Goal: Feedback & Contribution: Submit feedback/report problem

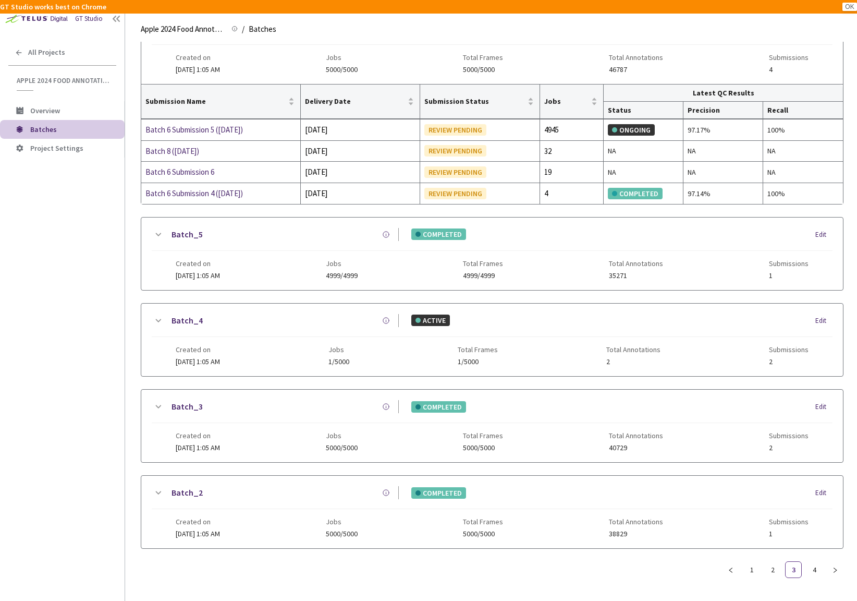
scroll to position [838, 0]
click at [157, 236] on icon at bounding box center [158, 235] width 13 height 13
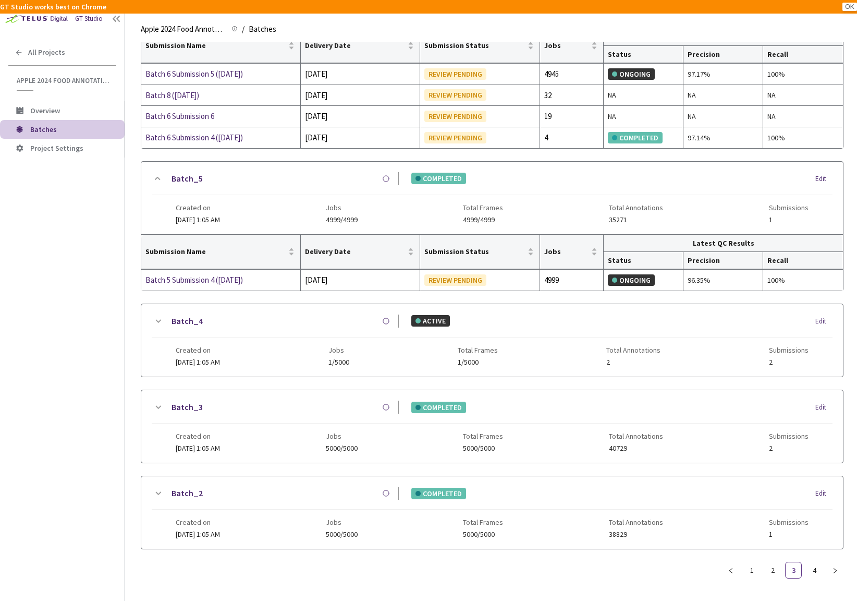
scroll to position [895, 0]
click at [158, 405] on icon at bounding box center [158, 407] width 13 height 13
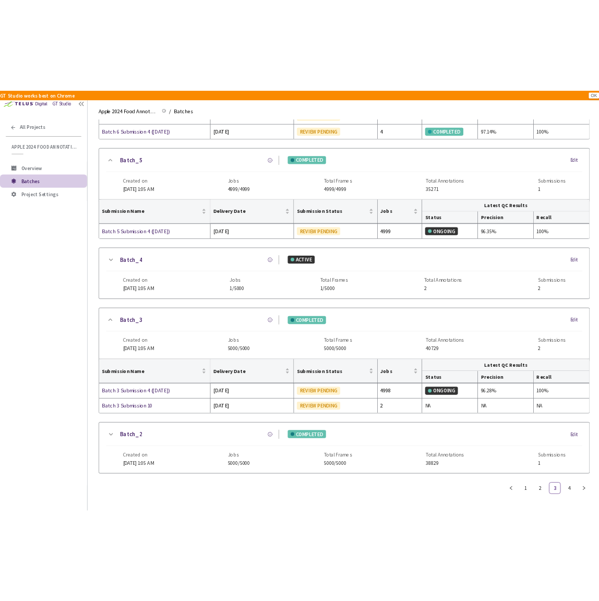
scroll to position [972, 0]
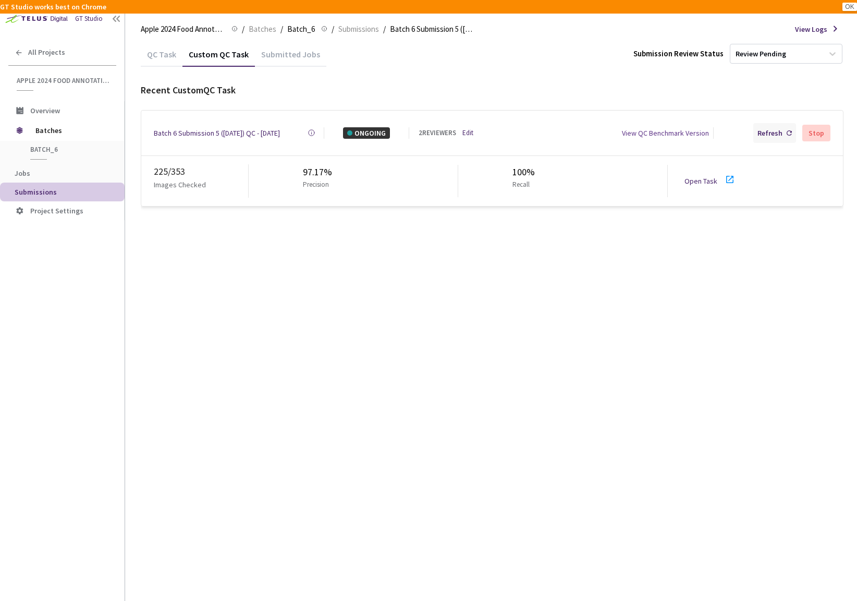
click at [781, 131] on div "Refresh" at bounding box center [770, 132] width 25 height 11
click at [767, 127] on div "Refresh" at bounding box center [770, 132] width 25 height 11
click at [776, 134] on div "Refresh" at bounding box center [770, 132] width 25 height 11
click at [770, 134] on div "Refresh" at bounding box center [770, 132] width 25 height 11
click at [775, 127] on div "Refresh" at bounding box center [770, 132] width 25 height 11
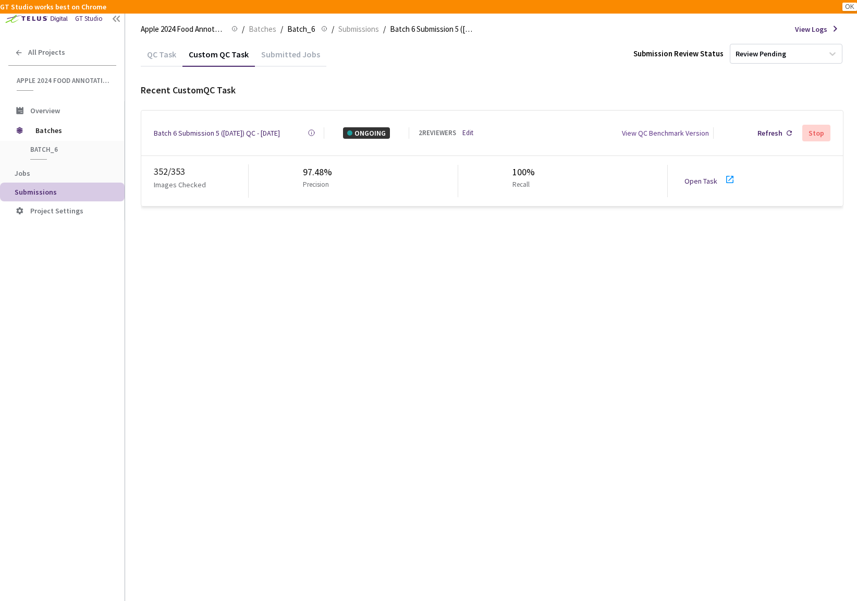
click at [258, 135] on div "Batch 6 Submission 5 (04-04-25) QC - 15 Sep, 2025" at bounding box center [217, 132] width 126 height 11
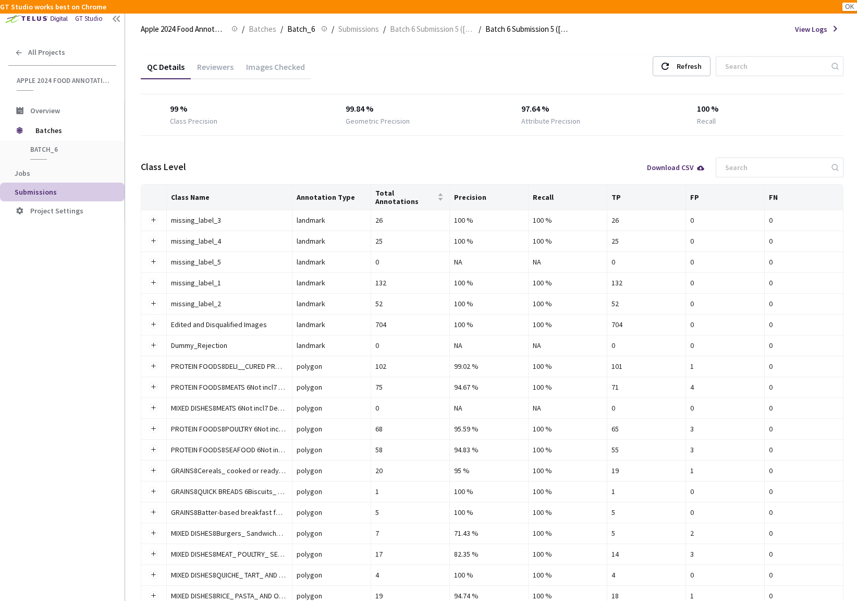
click at [216, 64] on div "Reviewers" at bounding box center [215, 71] width 49 height 18
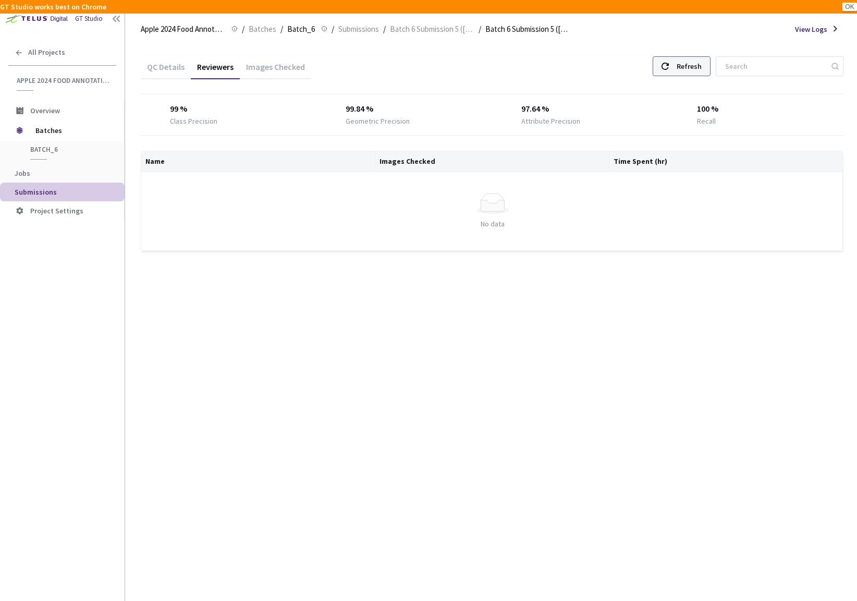
click at [681, 69] on div "Refresh" at bounding box center [689, 66] width 25 height 19
click at [281, 72] on div "Images Checked" at bounding box center [275, 71] width 71 height 18
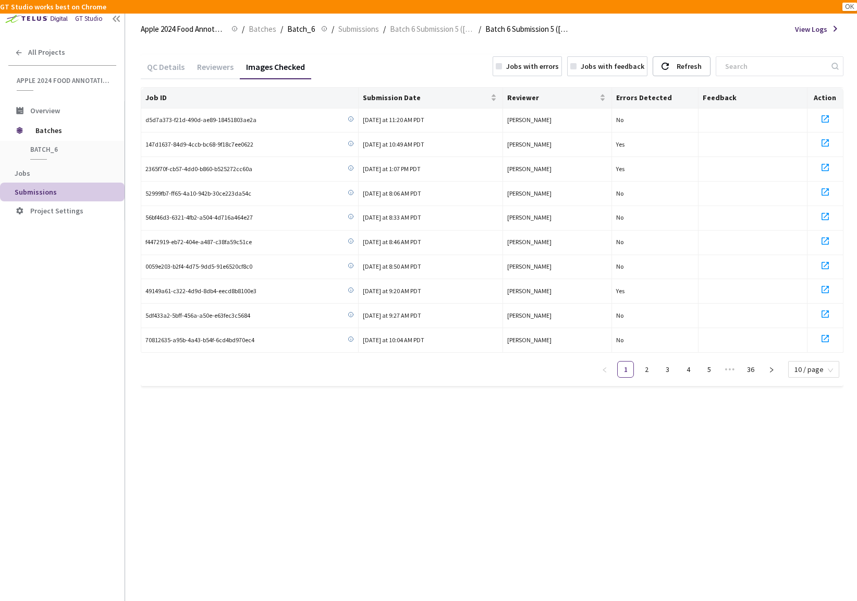
click at [530, 70] on div "Jobs with errors" at bounding box center [532, 65] width 53 height 11
click at [807, 368] on link "5" at bounding box center [815, 369] width 16 height 16
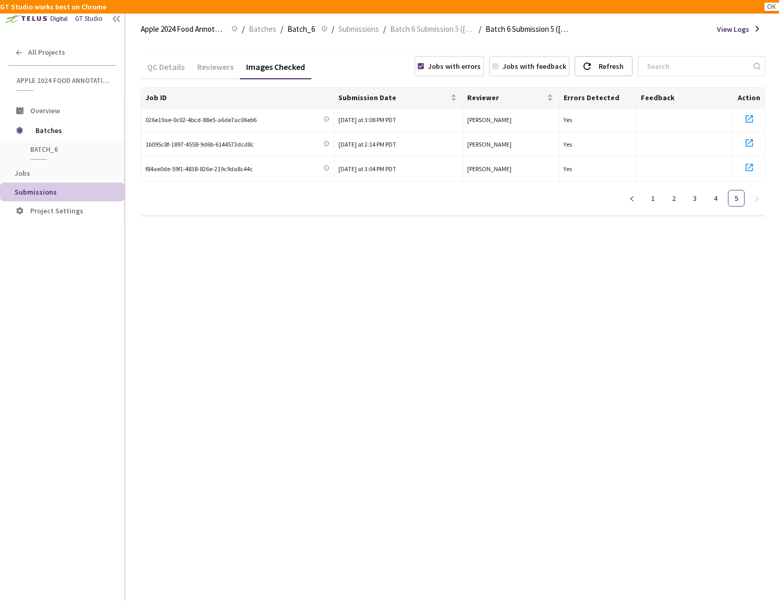
click at [223, 71] on div "Reviewers" at bounding box center [215, 71] width 49 height 18
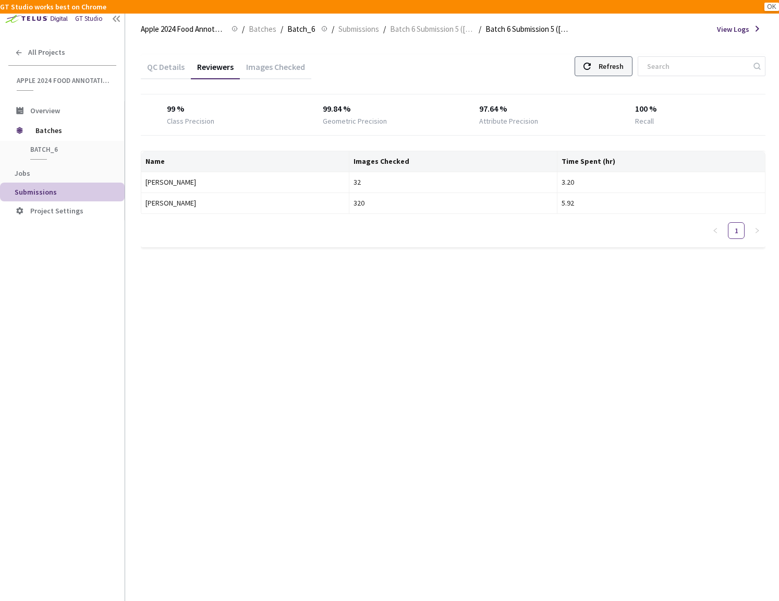
click at [585, 72] on div at bounding box center [586, 66] width 7 height 19
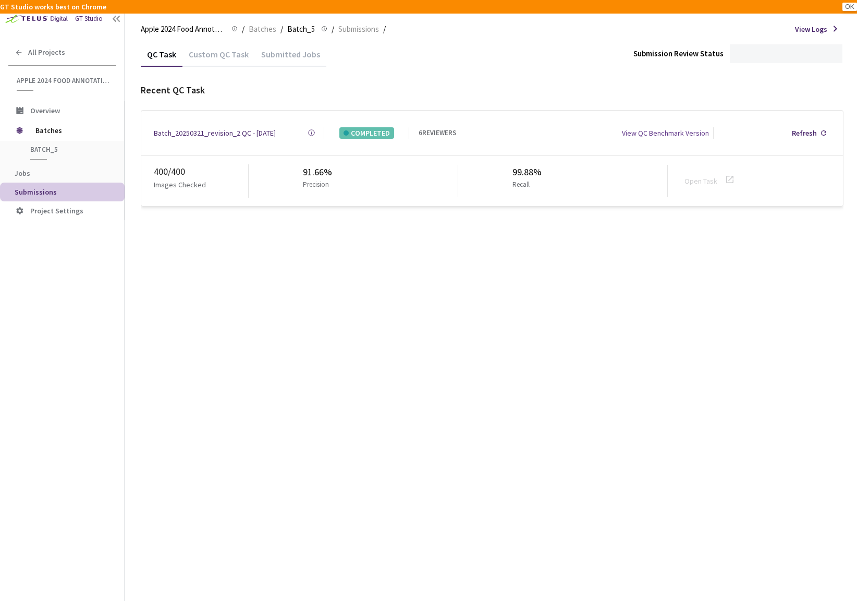
click at [233, 60] on div "Custom QC Task" at bounding box center [218, 58] width 72 height 18
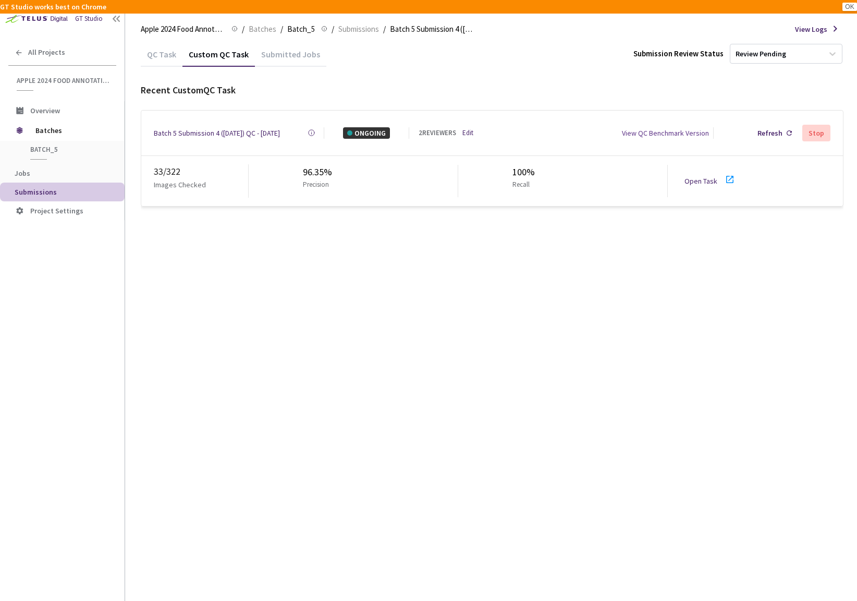
click at [280, 130] on div "Batch 5 Submission 4 (03-21-25) QC - 15 Sep, 2025" at bounding box center [217, 132] width 126 height 11
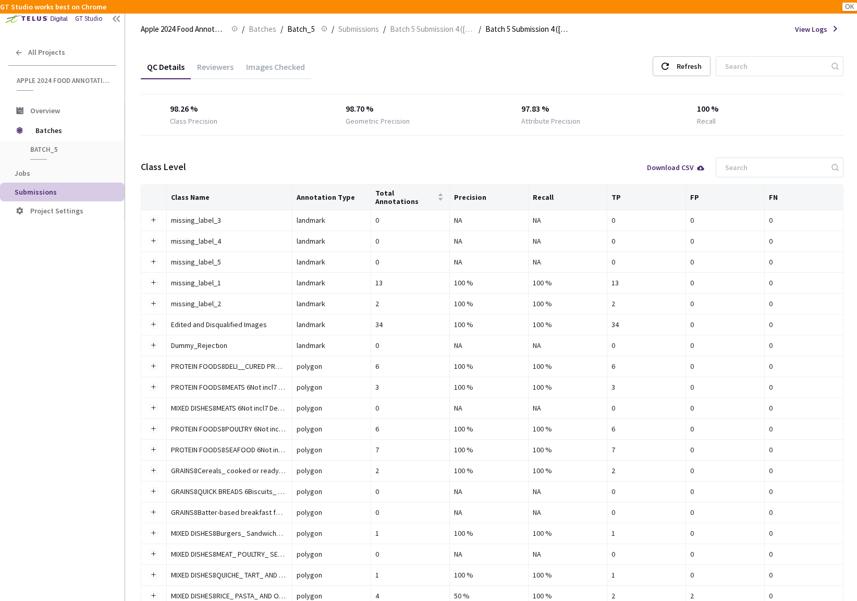
click at [220, 77] on div "Reviewers" at bounding box center [215, 71] width 49 height 18
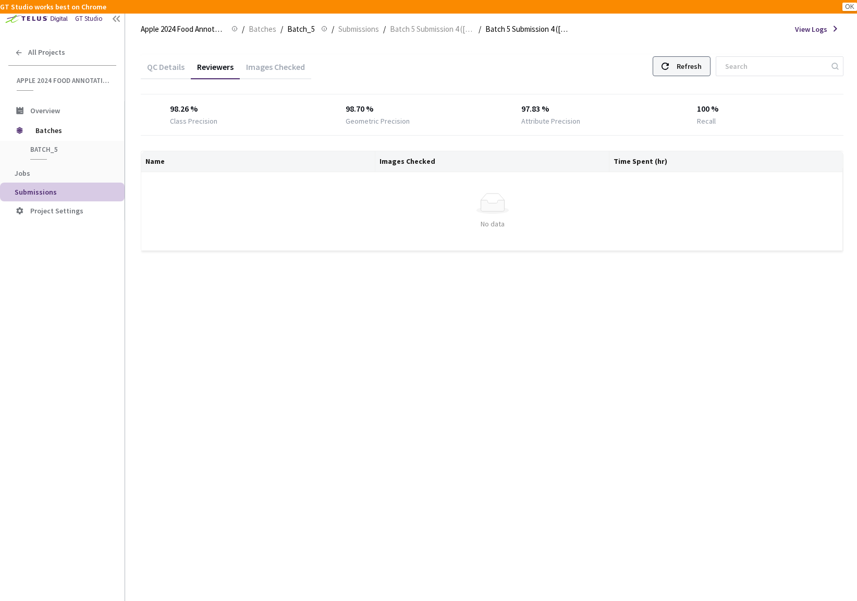
click at [687, 57] on div "Refresh" at bounding box center [689, 66] width 25 height 19
click at [406, 33] on span "Batch 5 Submission 4 ([DATE])" at bounding box center [432, 29] width 84 height 13
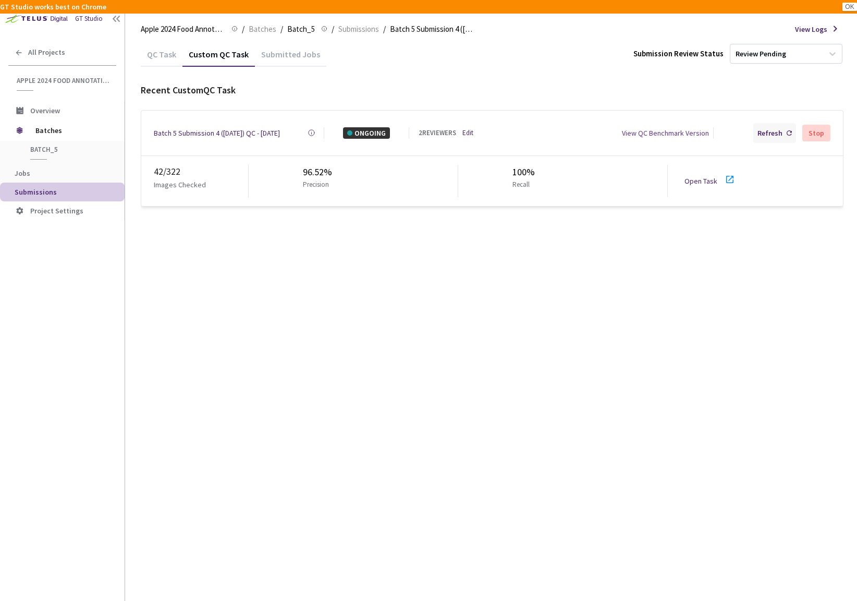
click at [778, 131] on div "Refresh" at bounding box center [770, 132] width 25 height 11
click at [776, 136] on div "Refresh" at bounding box center [774, 133] width 43 height 20
click at [771, 128] on div "Refresh" at bounding box center [770, 132] width 25 height 11
click at [211, 131] on div "Batch 5 Submission 4 (03-21-25) QC - 15 Sep, 2025" at bounding box center [217, 132] width 126 height 11
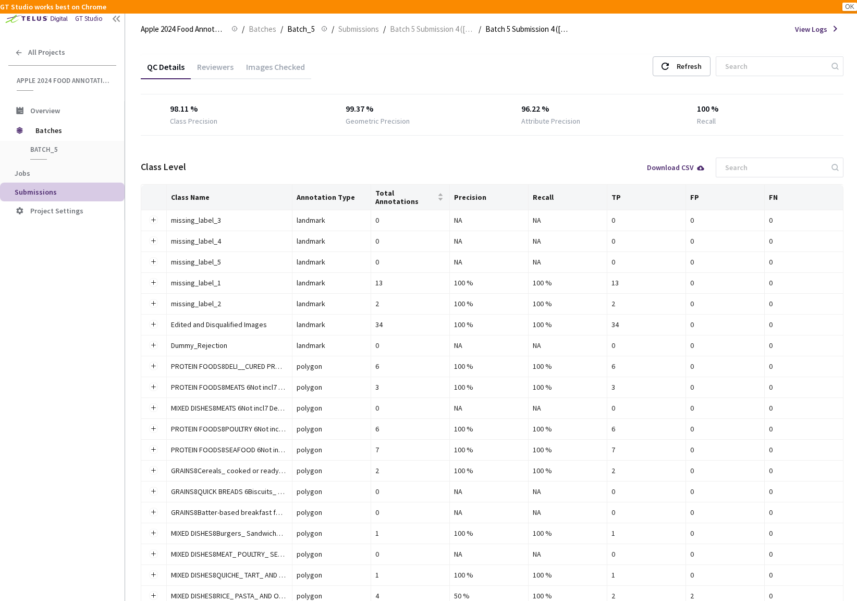
click at [222, 71] on div "Reviewers" at bounding box center [215, 71] width 49 height 18
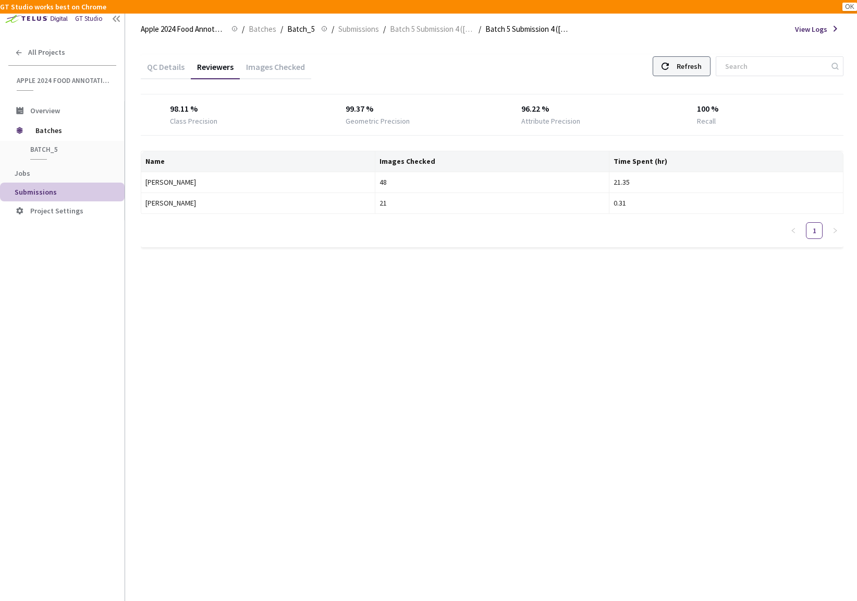
click at [670, 74] on div "Refresh" at bounding box center [682, 66] width 58 height 20
click at [670, 69] on div "Refresh" at bounding box center [682, 66] width 58 height 20
click at [256, 66] on div "Images Checked" at bounding box center [275, 71] width 71 height 18
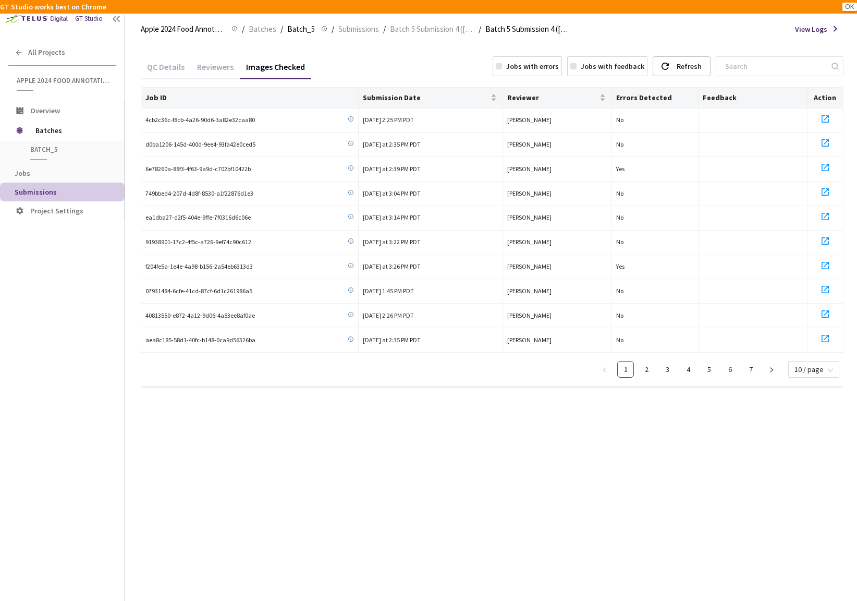
click at [540, 64] on div "Jobs with errors" at bounding box center [532, 65] width 53 height 11
click at [815, 363] on link "2" at bounding box center [815, 369] width 16 height 16
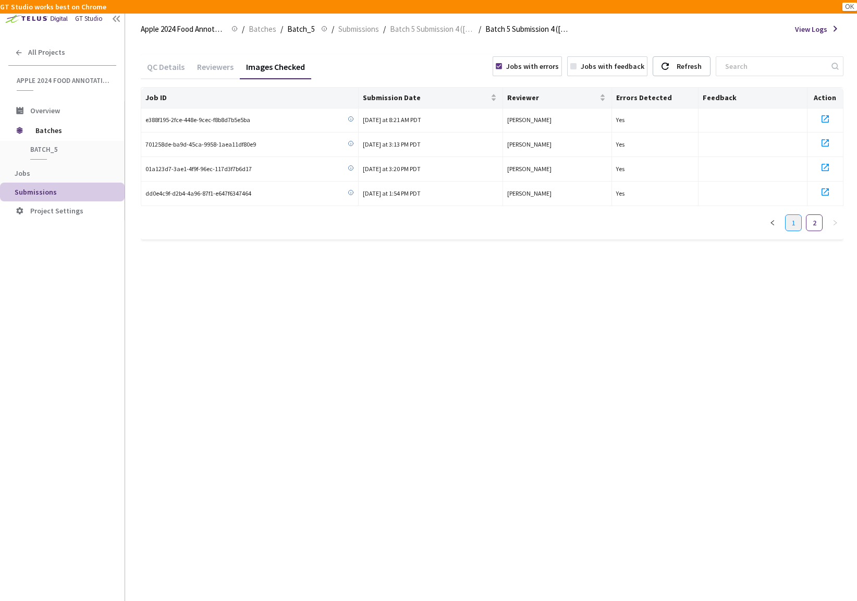
click at [793, 223] on link "1" at bounding box center [794, 223] width 16 height 16
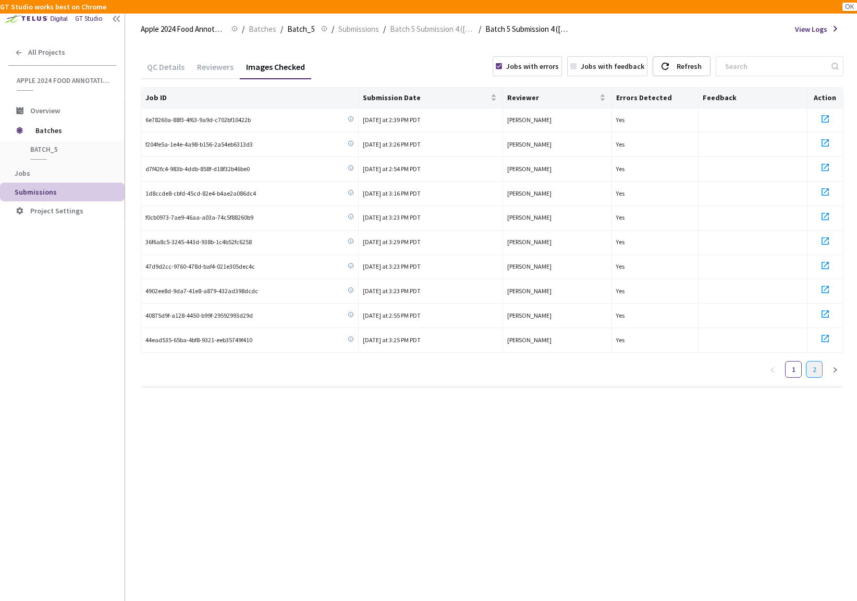
click at [819, 368] on link "2" at bounding box center [815, 369] width 16 height 16
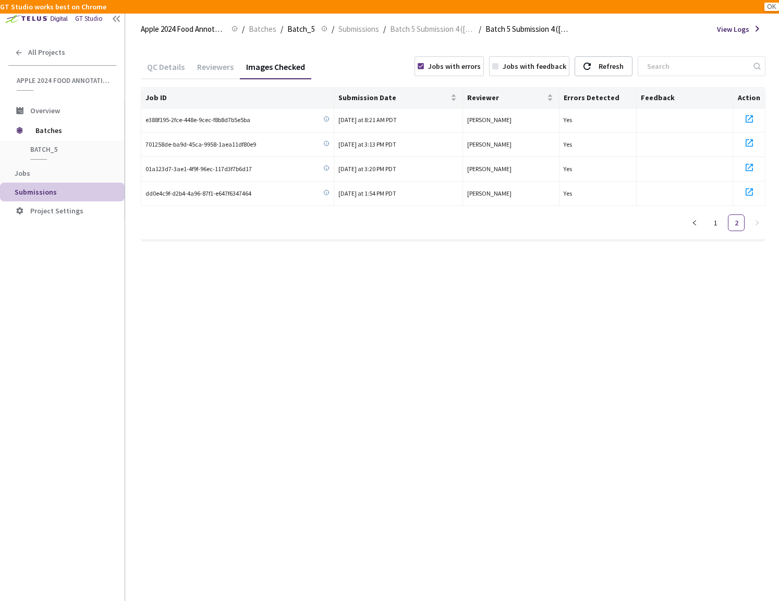
click at [204, 69] on div "Reviewers" at bounding box center [215, 71] width 49 height 18
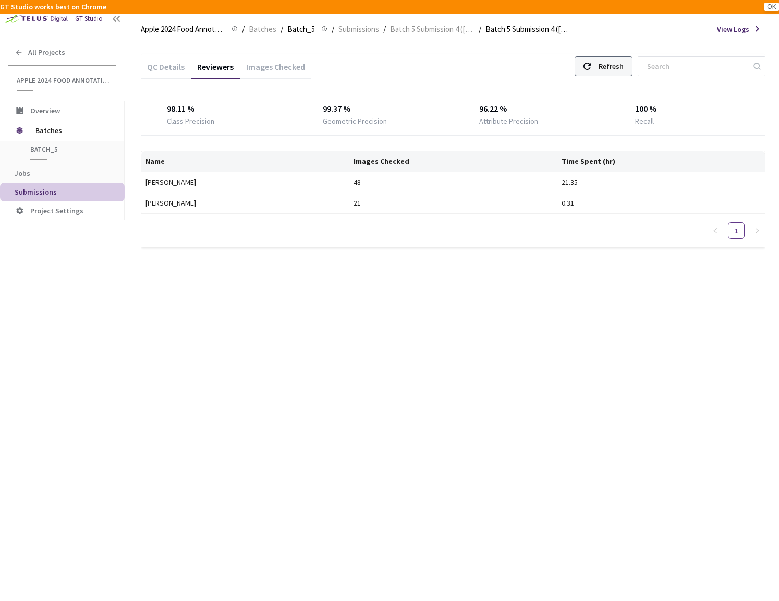
click at [590, 65] on use at bounding box center [586, 66] width 7 height 7
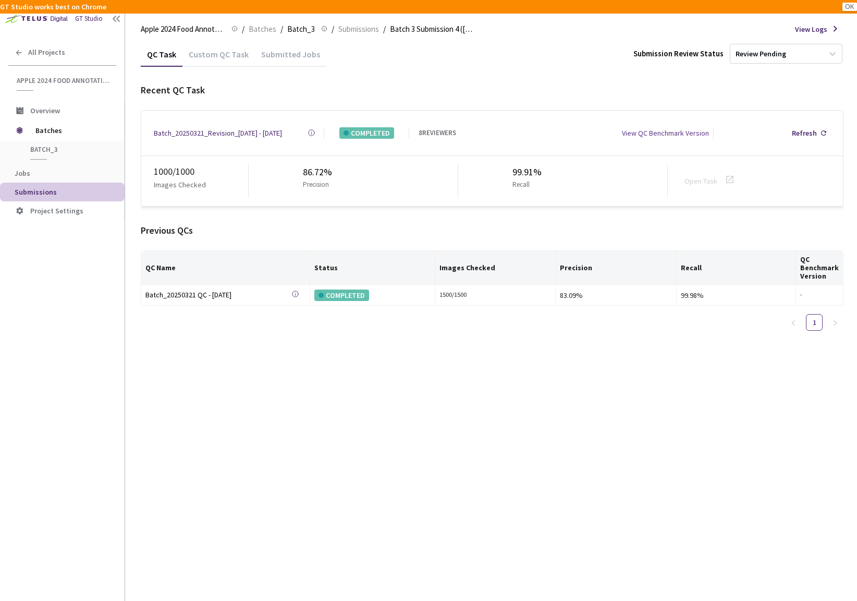
click at [235, 59] on div "Custom QC Task" at bounding box center [218, 58] width 72 height 18
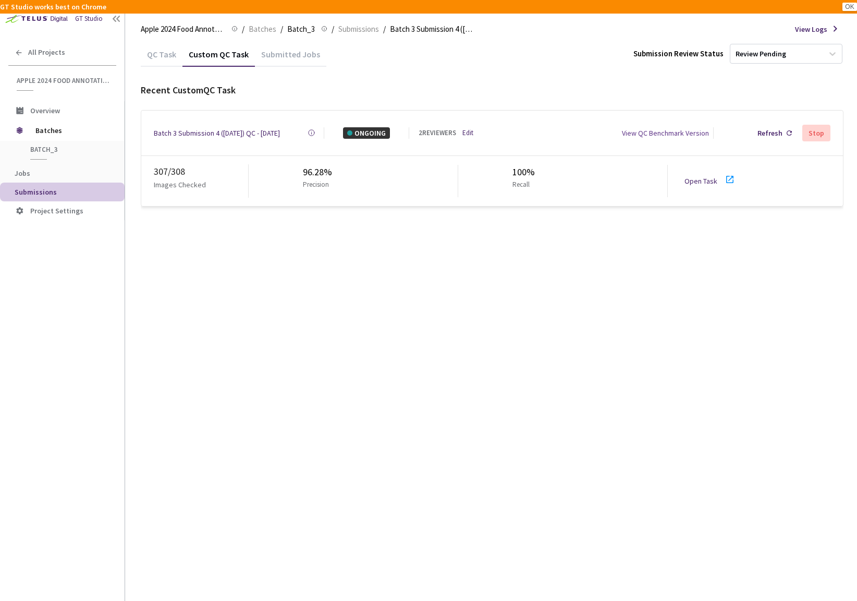
click at [266, 128] on div "Batch 3 Submission 4 (03-21-25) QC - 15 Sep, 2025" at bounding box center [217, 132] width 126 height 11
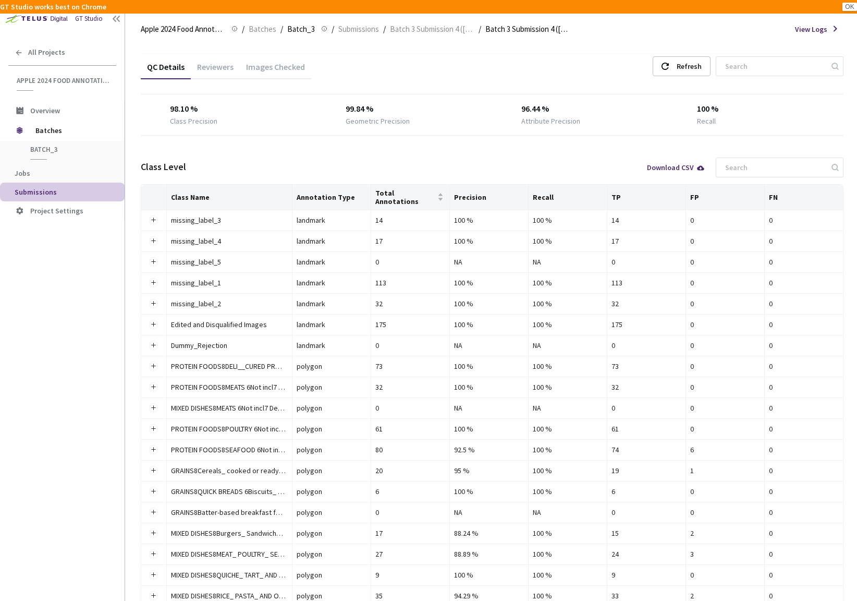
click at [215, 69] on div "Reviewers" at bounding box center [215, 71] width 49 height 18
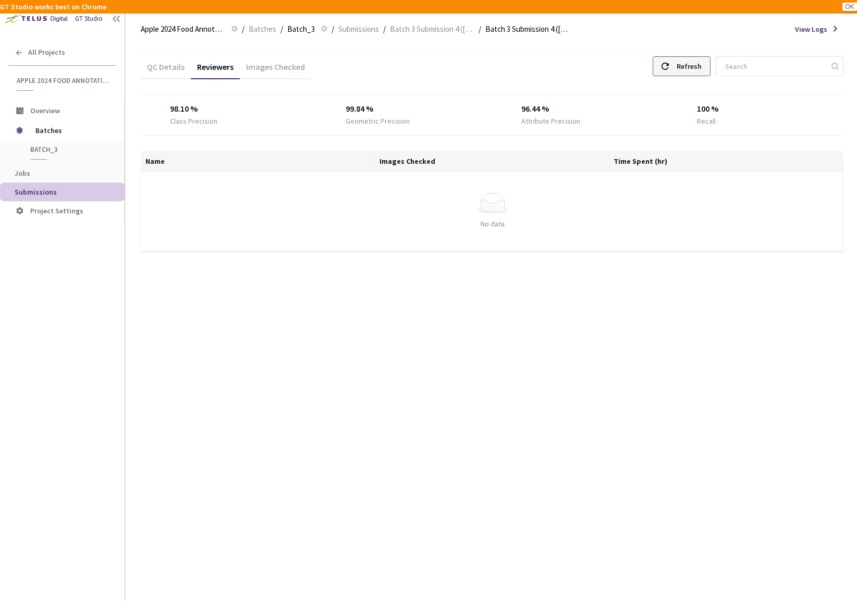
click at [667, 63] on icon at bounding box center [665, 66] width 7 height 7
click at [249, 74] on div "Images Checked" at bounding box center [275, 71] width 71 height 18
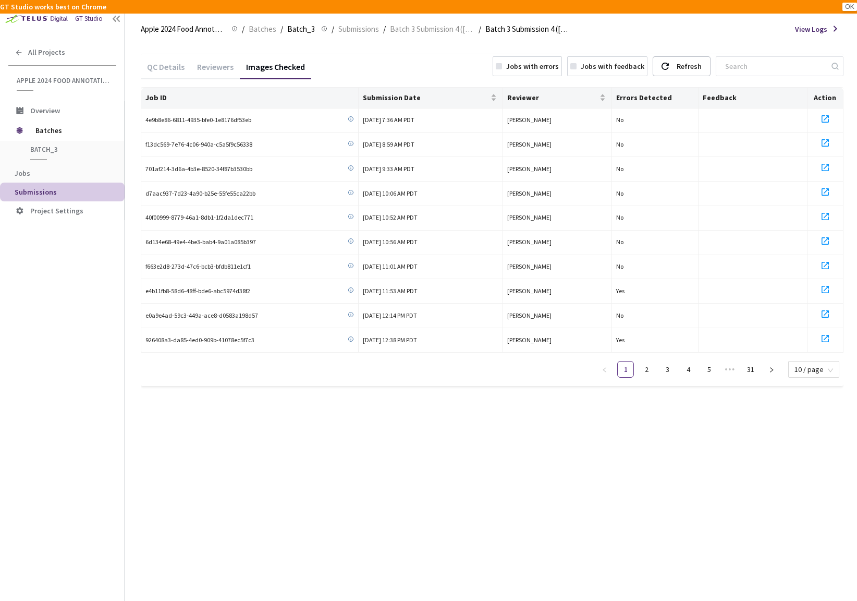
click at [534, 64] on div "Jobs with errors" at bounding box center [532, 65] width 53 height 11
click at [754, 365] on link "6" at bounding box center [751, 369] width 16 height 16
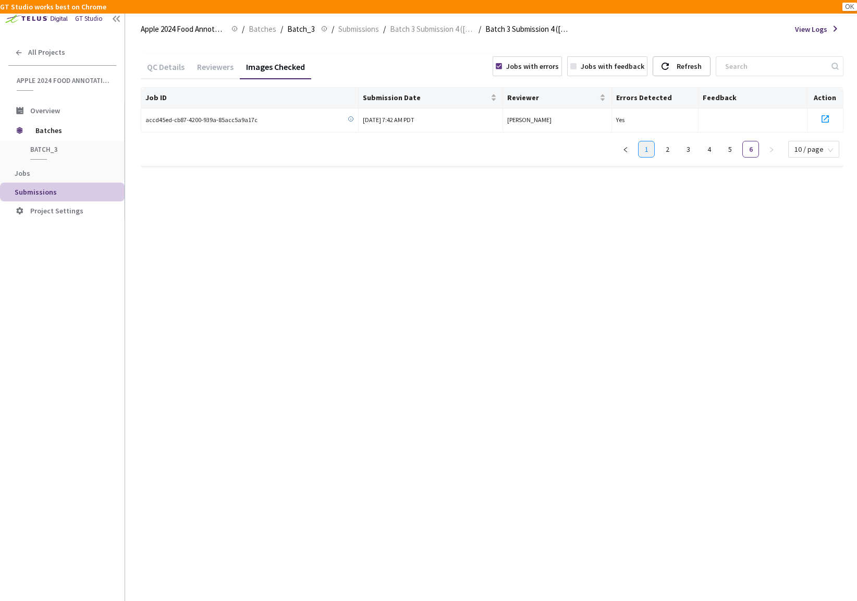
click at [648, 147] on link "1" at bounding box center [647, 149] width 16 height 16
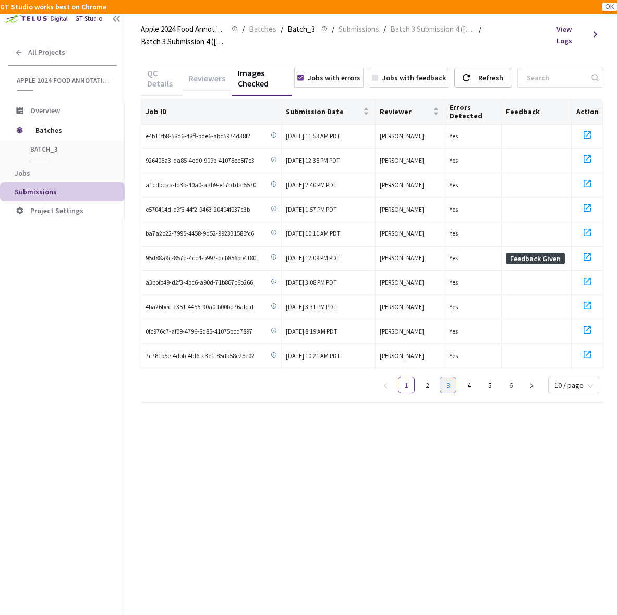
click at [447, 382] on link "3" at bounding box center [448, 385] width 16 height 16
click at [471, 384] on link "4" at bounding box center [469, 385] width 16 height 16
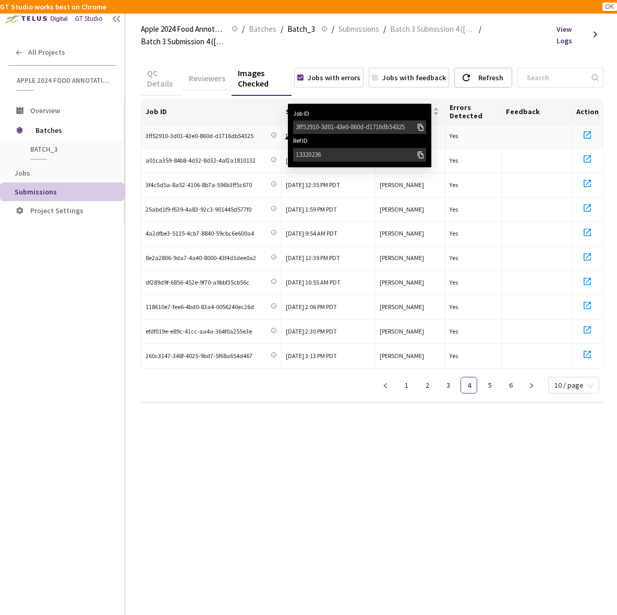
click at [275, 133] on icon at bounding box center [274, 135] width 6 height 6
click at [315, 123] on div "3ff52910-3d01-43e0-860d-d1716db54325" at bounding box center [356, 127] width 120 height 10
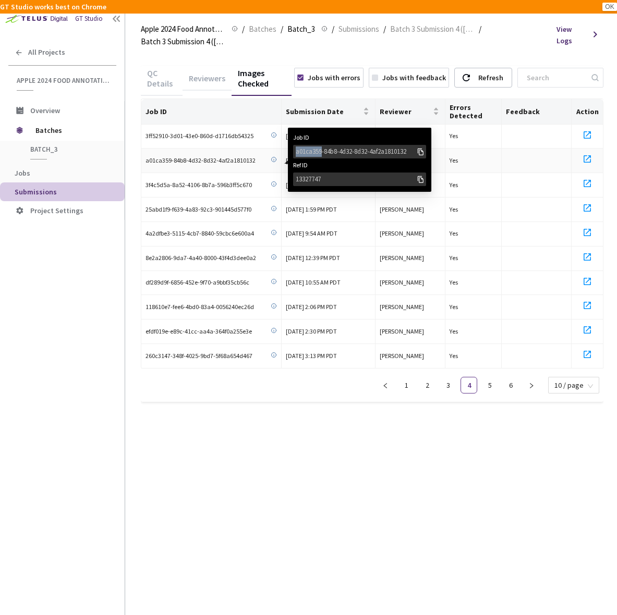
click at [323, 145] on div "a01ca359-84b8-4d32-8d32-4af2a1810132" at bounding box center [359, 152] width 133 height 14
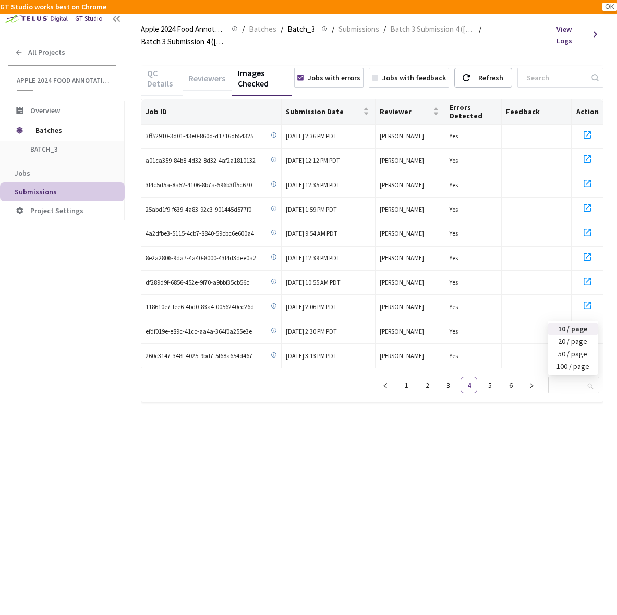
click at [585, 389] on div "Job ID Submission Date Reviewer Errors Detected Feedback Action 3ff52910-3d01-4…" at bounding box center [372, 250] width 462 height 303
click at [576, 352] on div "50 / page" at bounding box center [572, 353] width 37 height 11
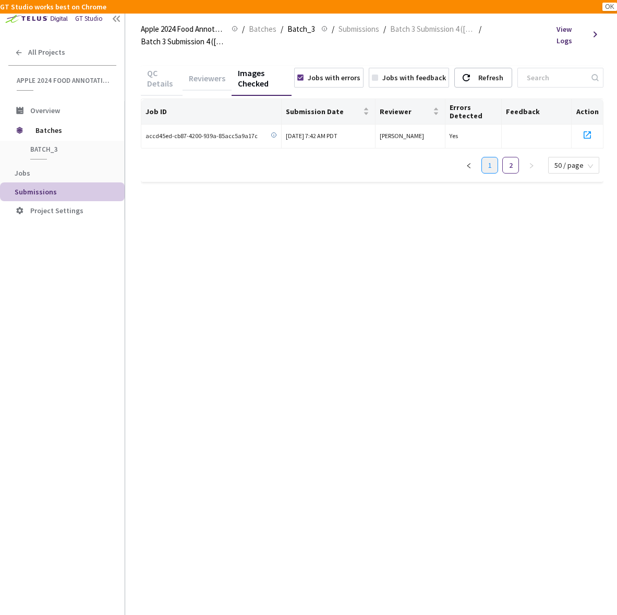
click at [497, 168] on link "1" at bounding box center [490, 165] width 16 height 16
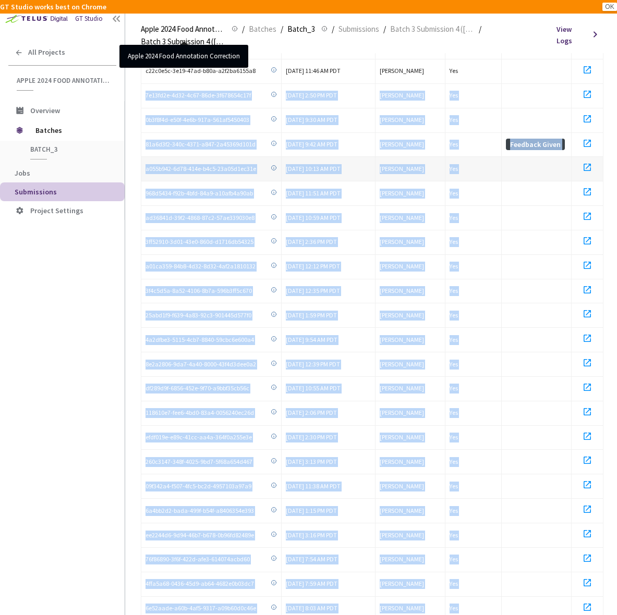
scroll to position [627, 0]
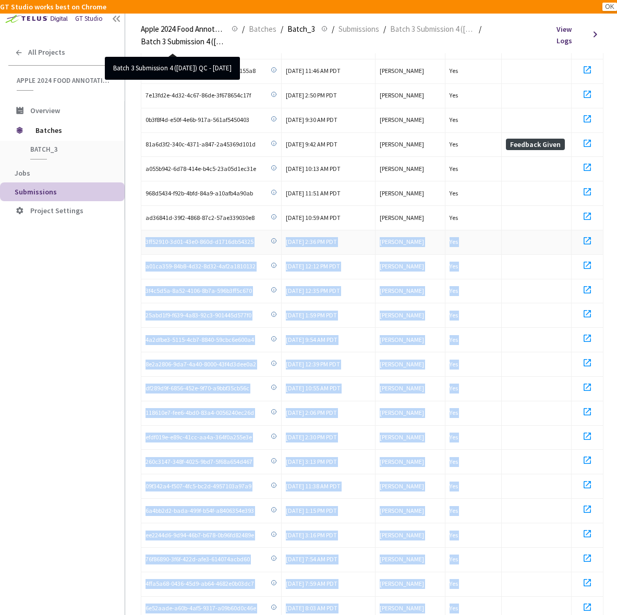
drag, startPoint x: 257, startPoint y: 535, endPoint x: 141, endPoint y: 223, distance: 333.6
click at [142, 223] on tbody "e4b11fb8-58d6-48ff-bde6-abc5974d38f2 15 Sep, 2025 at 11:53 AM PDT Haley Thomas …" at bounding box center [372, 108] width 462 height 1221
copy tbody "3ff52910-3d01-43e0-860d-d1716db54325 15 Sep, 2025 at 2:36 PM PDT Haley Thomas Y…"
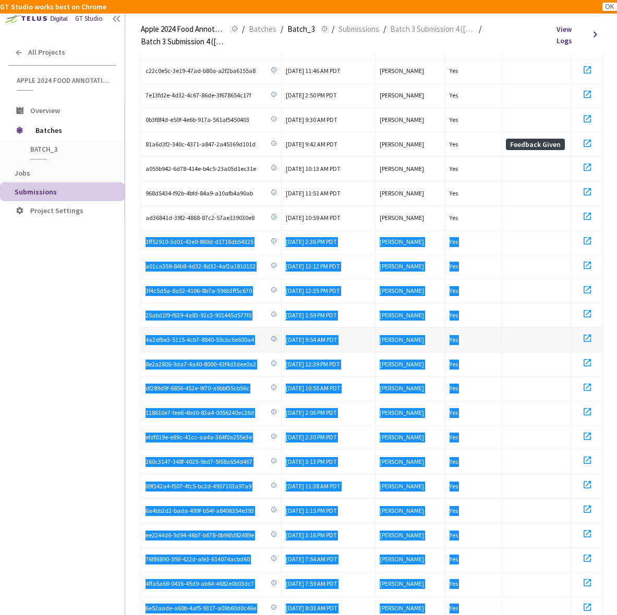
drag, startPoint x: 605, startPoint y: 284, endPoint x: 279, endPoint y: 334, distance: 329.6
click at [279, 334] on td "4a2dfbe3-5115-4cb7-8840-59cbc6e600a4" at bounding box center [211, 340] width 140 height 25
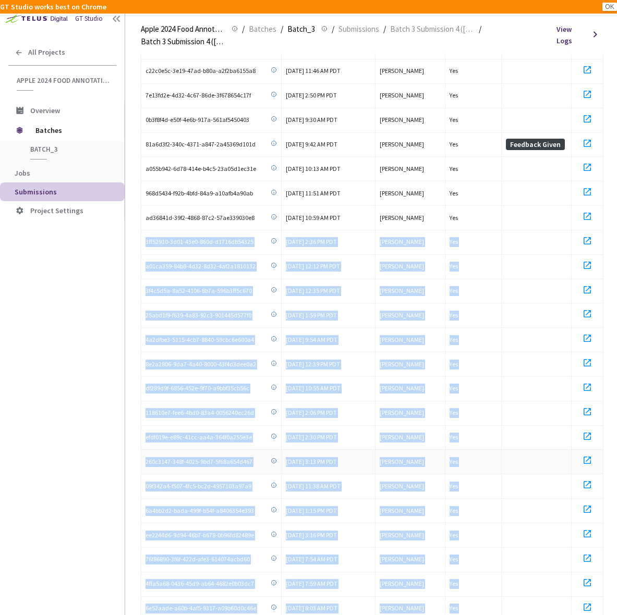
click at [318, 454] on td "15 Sep, 2025 at 3:13 PM PDT" at bounding box center [328, 462] width 93 height 25
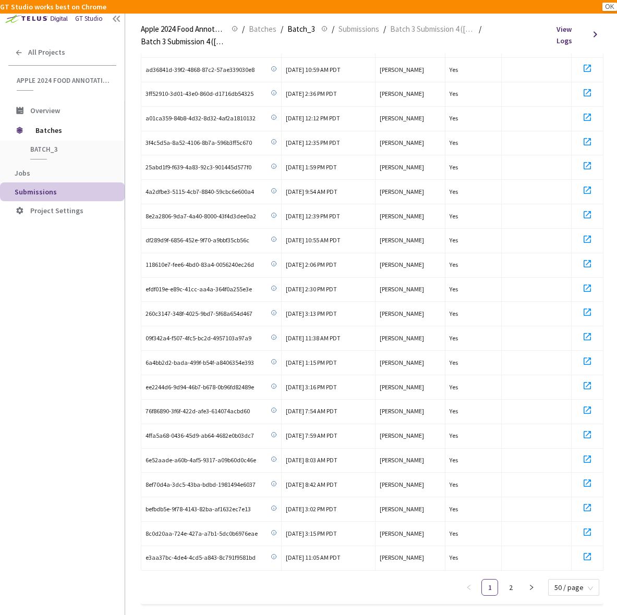
scroll to position [774, 0]
click at [509, 580] on link "2" at bounding box center [511, 588] width 16 height 16
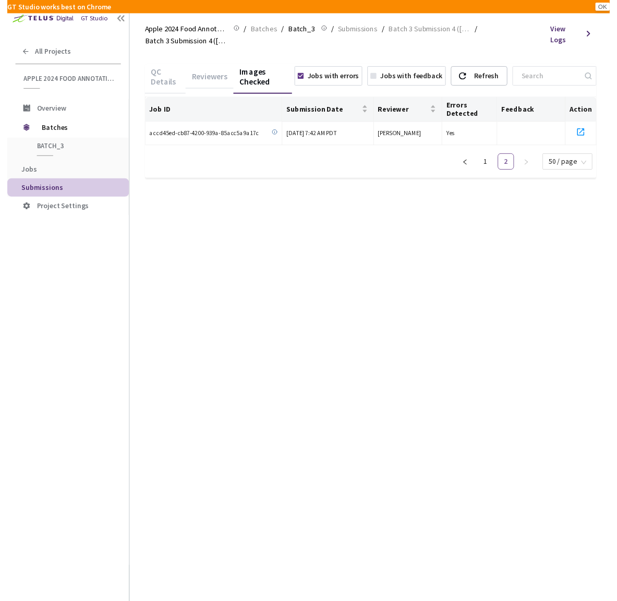
scroll to position [0, 0]
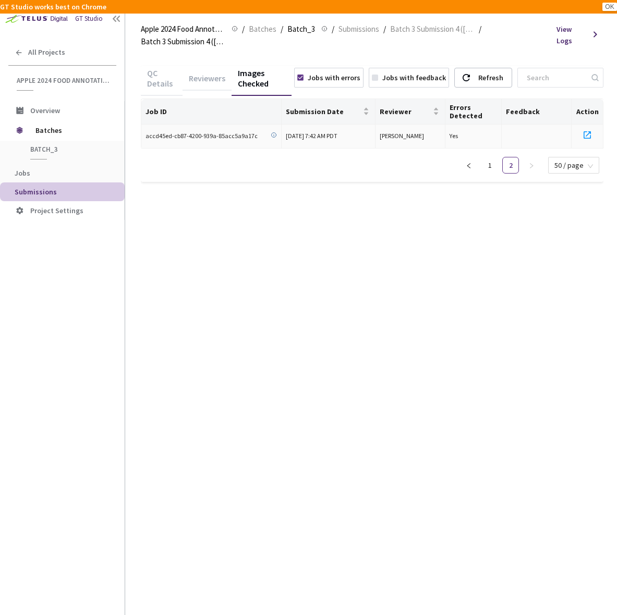
click at [272, 135] on icon at bounding box center [274, 135] width 6 height 6
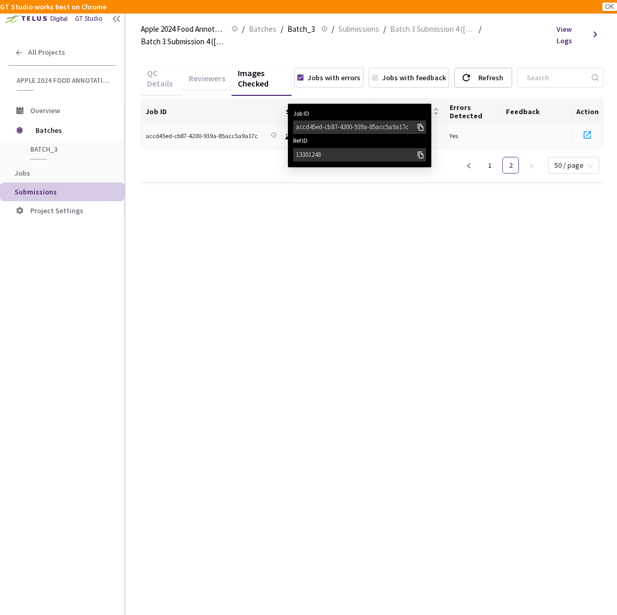
click at [330, 129] on div "accd45ed-cb87-4200-939a-85acc5a9a17c" at bounding box center [356, 127] width 120 height 10
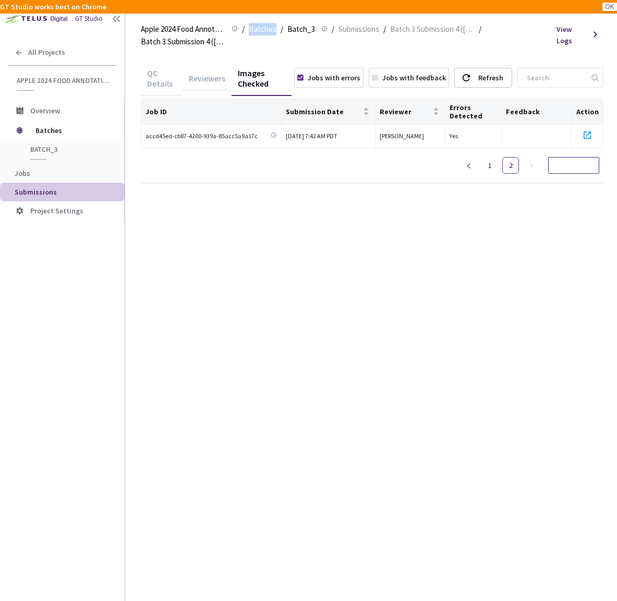
click at [559, 172] on span "50 / page" at bounding box center [573, 165] width 39 height 16
click at [573, 104] on div "10 / page" at bounding box center [572, 108] width 37 height 11
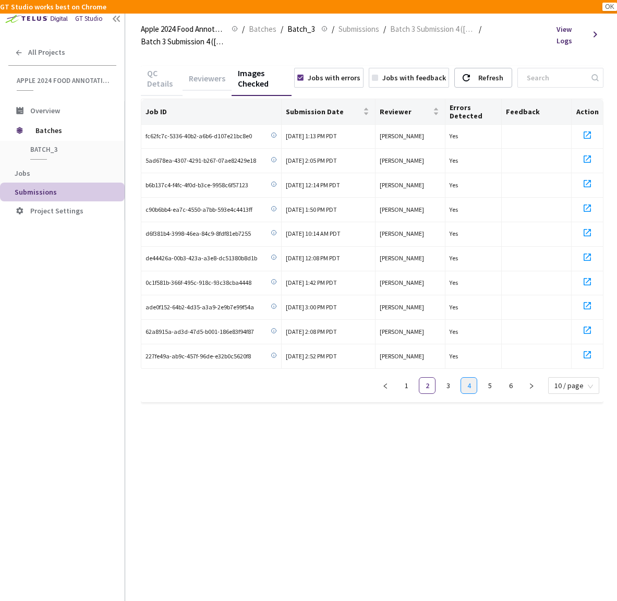
click at [464, 382] on link "4" at bounding box center [469, 385] width 16 height 16
click at [399, 31] on span "Batch 3 Submission 4 ([DATE])" at bounding box center [432, 29] width 84 height 13
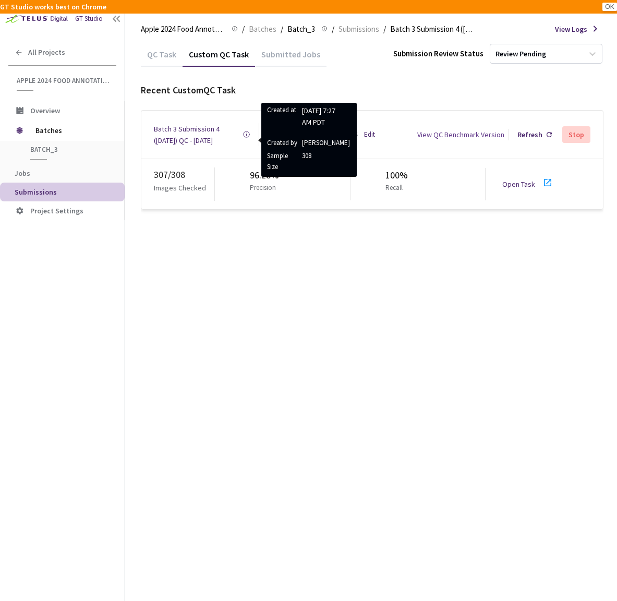
click at [213, 130] on div "Batch 3 Submission 4 (03-21-25) QC - 15 Sep, 2025" at bounding box center [198, 134] width 89 height 23
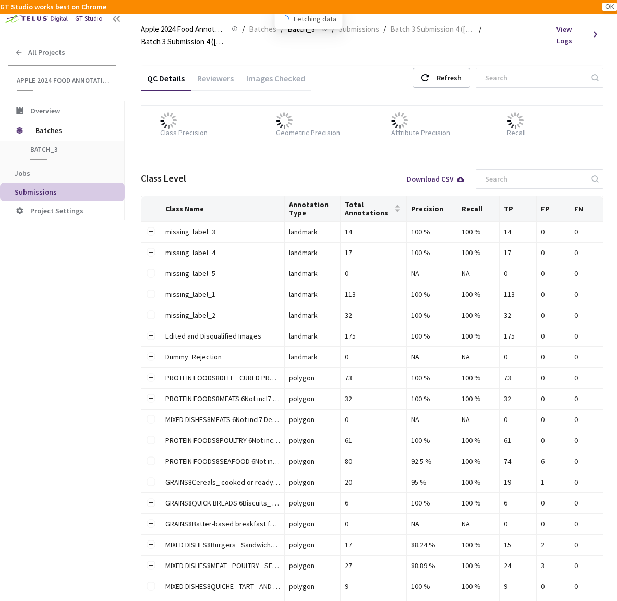
click at [280, 84] on div "Images Checked" at bounding box center [275, 82] width 71 height 18
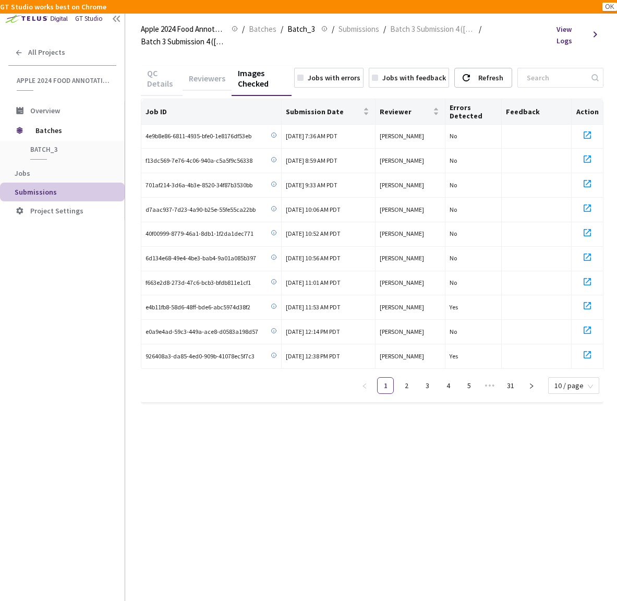
click at [339, 74] on div "Jobs with errors" at bounding box center [334, 77] width 53 height 11
click at [472, 380] on link "4" at bounding box center [469, 385] width 16 height 16
click at [589, 136] on icon at bounding box center [587, 135] width 13 height 13
click at [589, 161] on icon at bounding box center [587, 159] width 13 height 13
click at [590, 180] on icon at bounding box center [586, 183] width 7 height 7
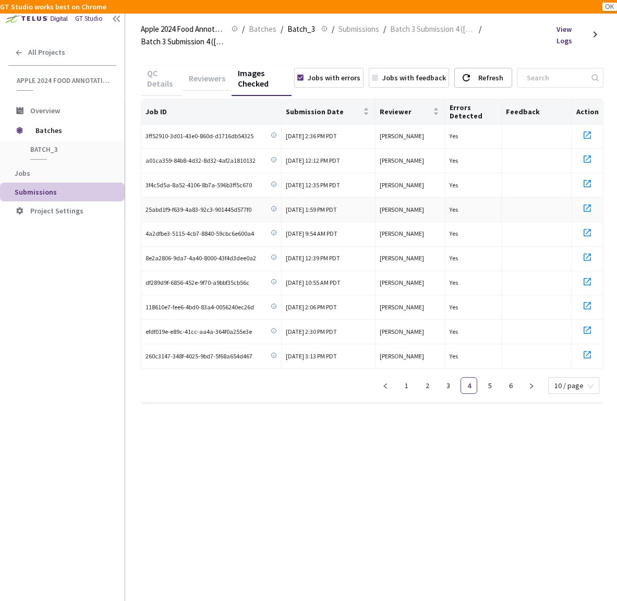
click at [588, 204] on icon at bounding box center [587, 208] width 13 height 13
click at [588, 233] on icon at bounding box center [587, 232] width 13 height 13
click at [588, 254] on icon at bounding box center [586, 256] width 7 height 7
click at [592, 281] on icon at bounding box center [587, 281] width 13 height 13
click at [590, 302] on icon at bounding box center [586, 305] width 7 height 7
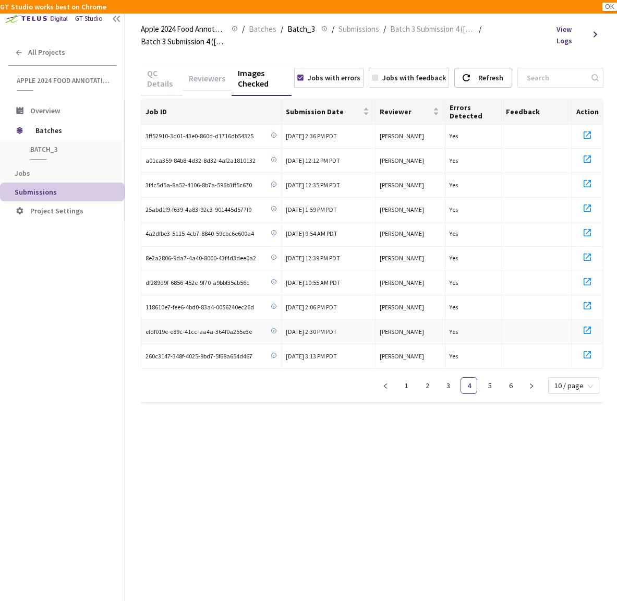
click at [591, 326] on icon at bounding box center [586, 329] width 7 height 7
click at [591, 351] on icon at bounding box center [586, 354] width 7 height 7
click at [496, 381] on link "5" at bounding box center [490, 385] width 16 height 16
click at [590, 137] on icon at bounding box center [587, 135] width 13 height 13
click at [590, 157] on icon at bounding box center [586, 158] width 7 height 7
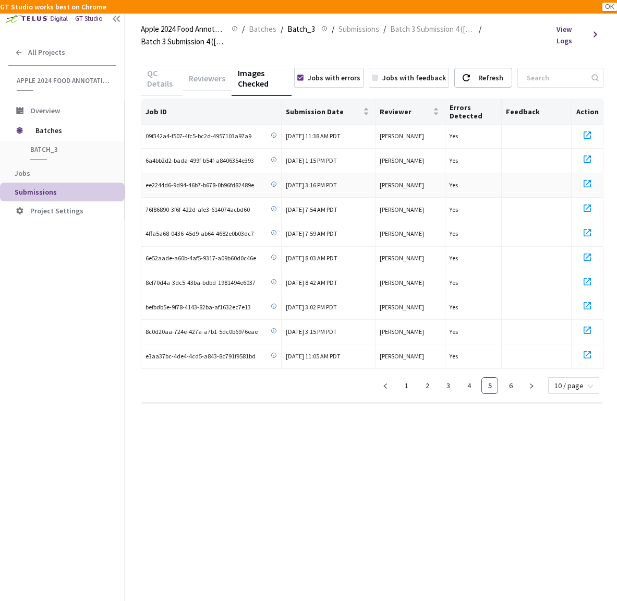
click at [590, 182] on icon at bounding box center [587, 183] width 13 height 13
click at [589, 206] on icon at bounding box center [587, 208] width 13 height 13
click at [589, 227] on icon at bounding box center [587, 232] width 13 height 13
click at [589, 255] on icon at bounding box center [587, 257] width 13 height 13
click at [589, 276] on icon at bounding box center [587, 281] width 13 height 13
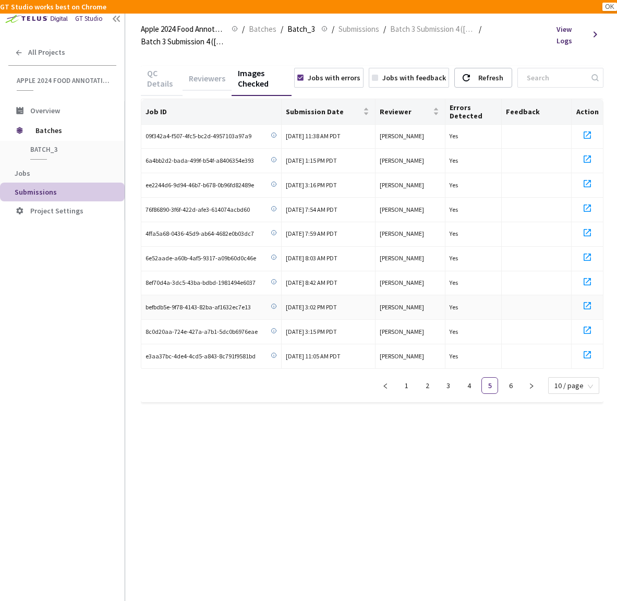
click at [589, 301] on icon at bounding box center [587, 305] width 13 height 13
click at [589, 326] on icon at bounding box center [586, 329] width 7 height 7
click at [592, 351] on icon at bounding box center [587, 354] width 13 height 13
click at [510, 380] on link "6" at bounding box center [511, 385] width 16 height 16
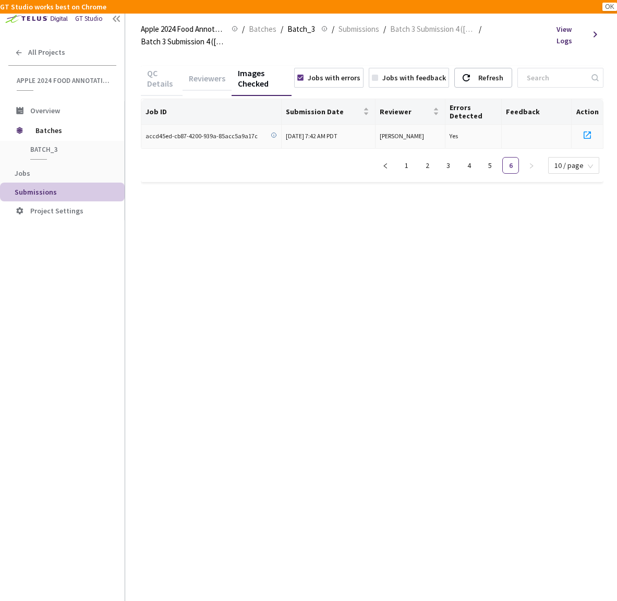
click at [585, 133] on icon at bounding box center [586, 134] width 7 height 7
click at [214, 82] on div "Reviewers" at bounding box center [206, 82] width 49 height 18
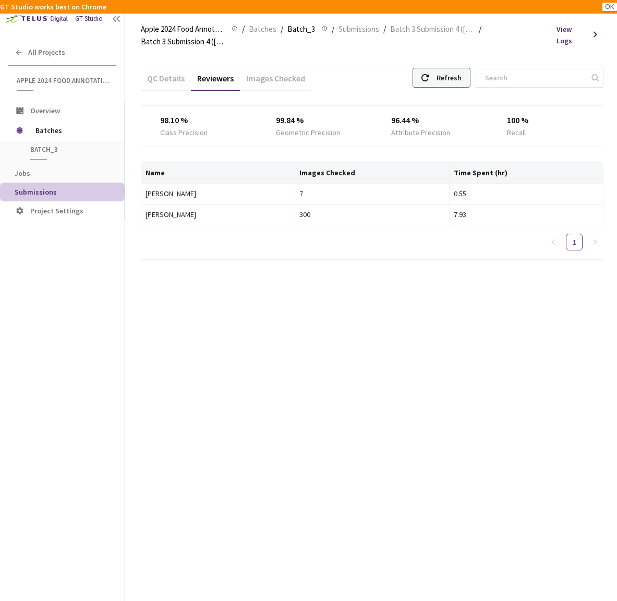
click at [434, 70] on div "Refresh" at bounding box center [441, 78] width 58 height 20
click at [441, 25] on span "Batch 3 Submission 4 ([DATE])" at bounding box center [432, 29] width 84 height 13
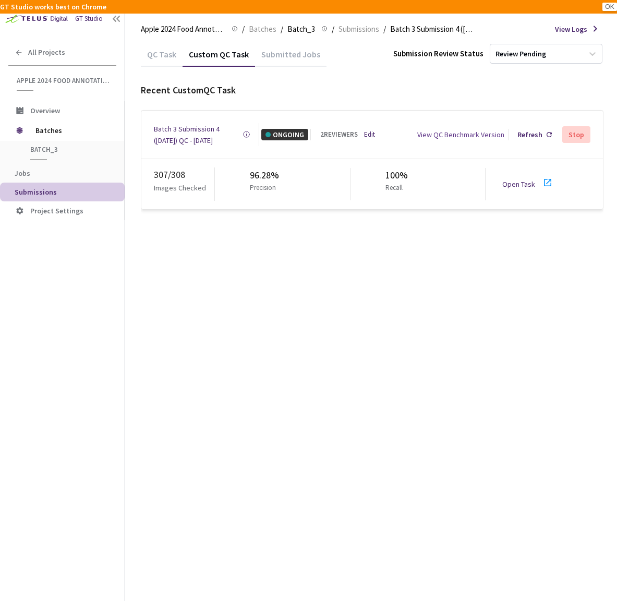
click at [527, 179] on link "Open Task" at bounding box center [518, 183] width 33 height 9
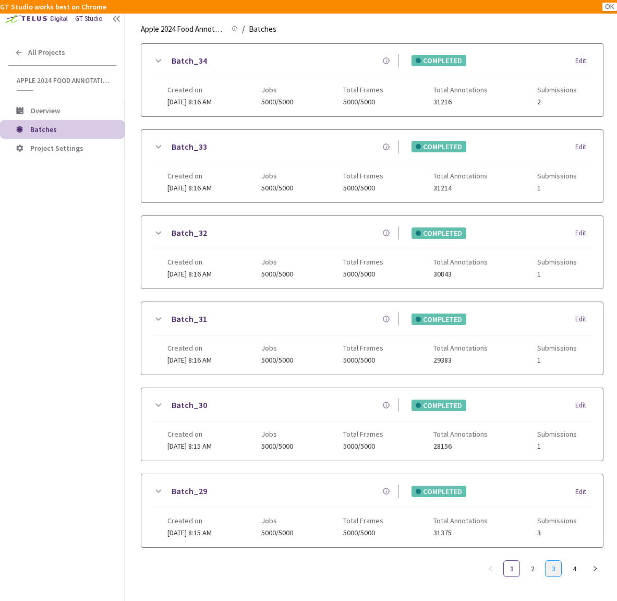
scroll to position [727, 0]
click at [545, 560] on li "3" at bounding box center [553, 568] width 17 height 17
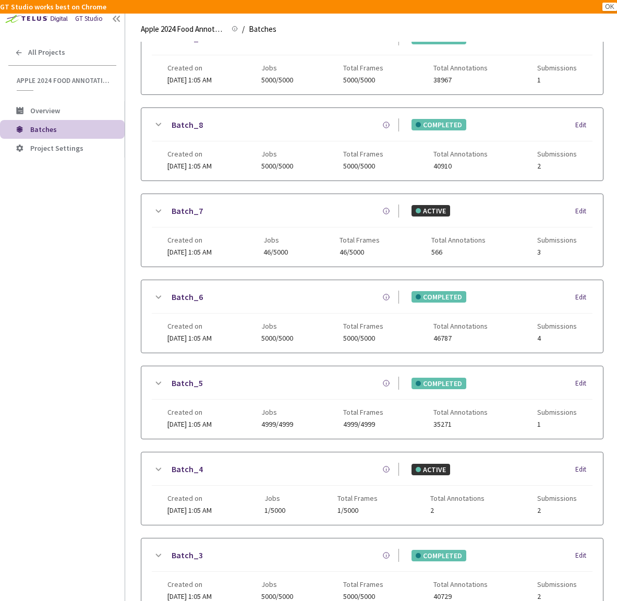
click at [154, 295] on icon at bounding box center [158, 297] width 13 height 13
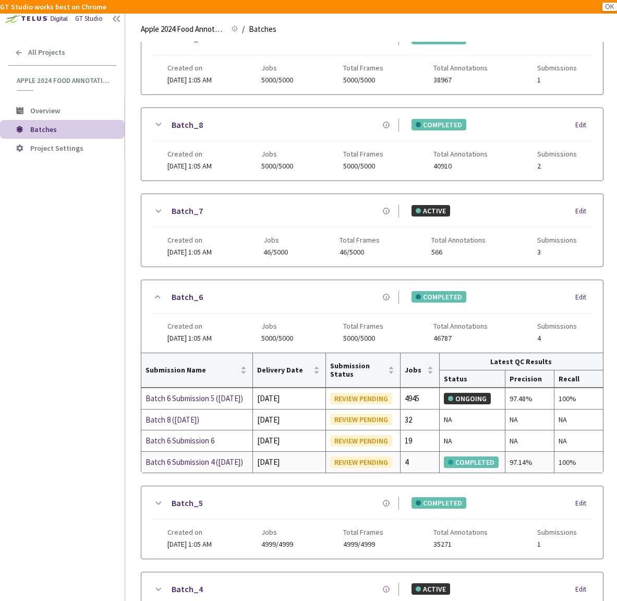
click at [215, 461] on div "Batch 6 Submission 4 (03-21-25)" at bounding box center [196, 462] width 103 height 13
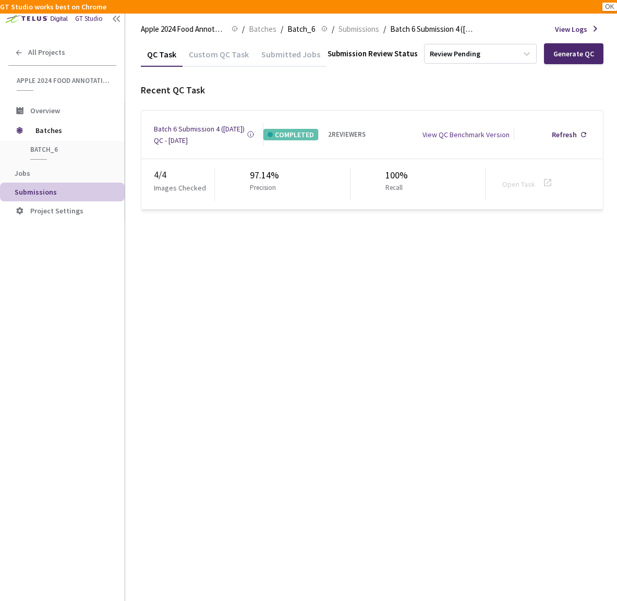
click at [222, 137] on div "Batch 6 Submission 4 (03-21-25) QC - 12 Sep, 2025" at bounding box center [200, 134] width 93 height 23
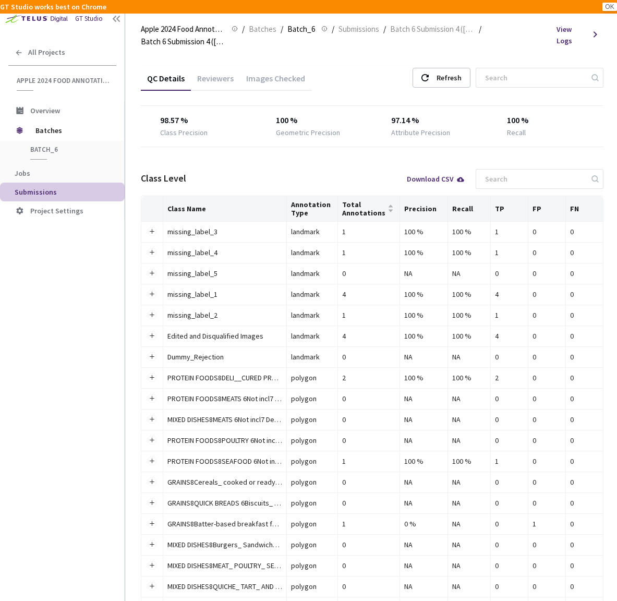
click at [255, 76] on div "Images Checked" at bounding box center [275, 82] width 71 height 18
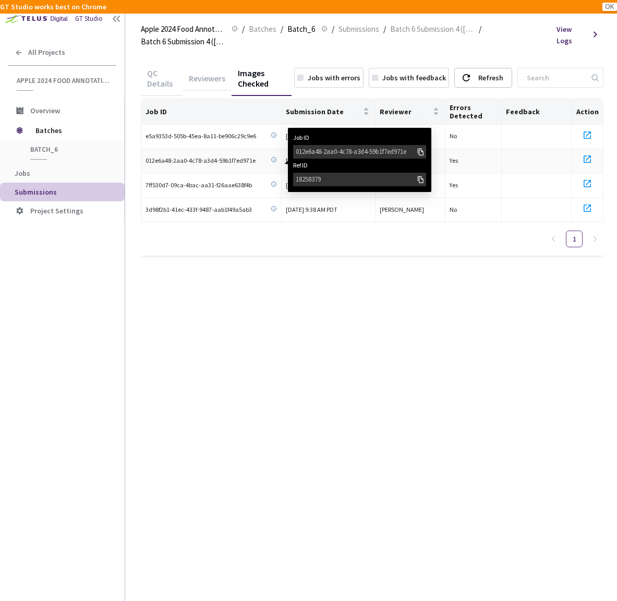
click at [318, 148] on div "012e6a48-2aa0-4c78-a3d4-59b1f7ed971e" at bounding box center [356, 152] width 120 height 10
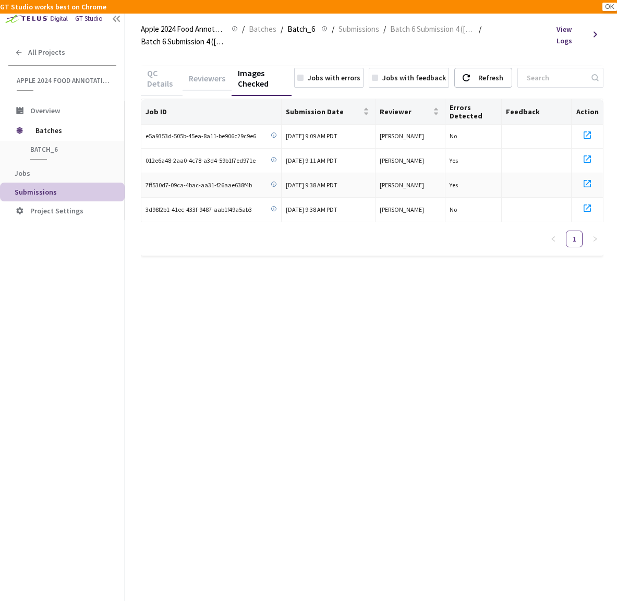
click at [307, 177] on td "12 Sep, 2025 at 9:38 AM PDT" at bounding box center [328, 185] width 93 height 25
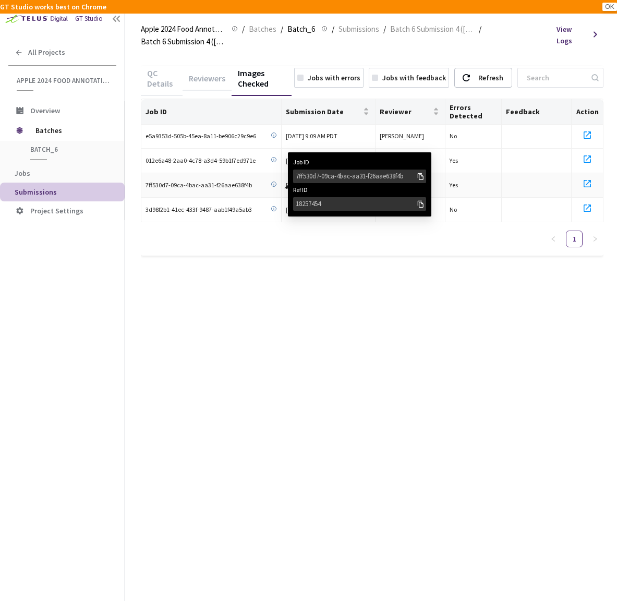
click at [299, 177] on div "7ff530d7-09ca-4bac-aa31-f26aae638f4b" at bounding box center [356, 176] width 120 height 10
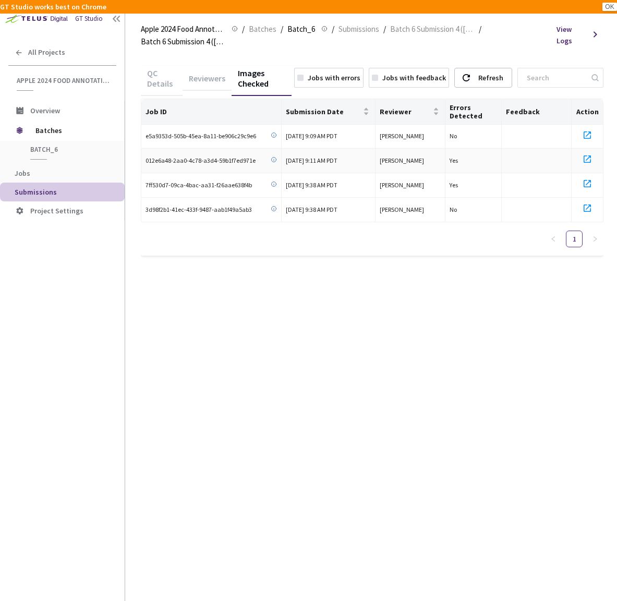
click at [587, 162] on icon at bounding box center [586, 158] width 7 height 7
click at [587, 176] on td at bounding box center [587, 185] width 32 height 25
click at [587, 180] on icon at bounding box center [587, 183] width 13 height 13
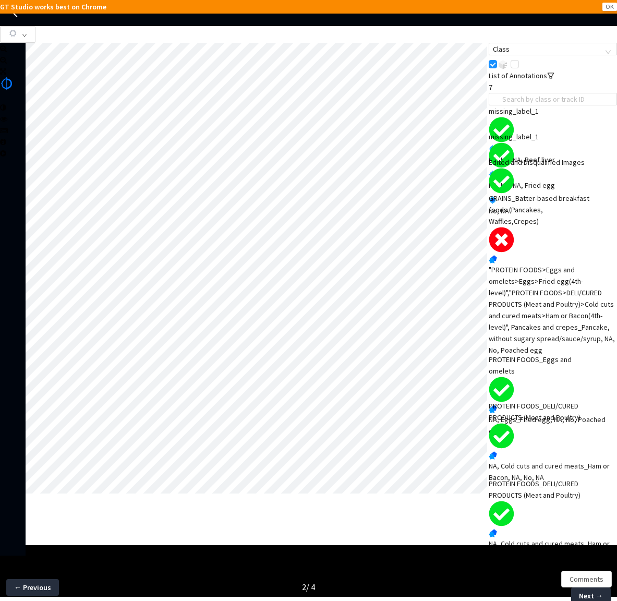
click at [11, 348] on div at bounding box center [13, 299] width 26 height 513
click at [546, 333] on div ""PROTEIN FOODS>Eggs and omelets>Eggs>Fried egg(4th-level)","PROTEIN FOODS>DELI/…" at bounding box center [553, 310] width 128 height 92
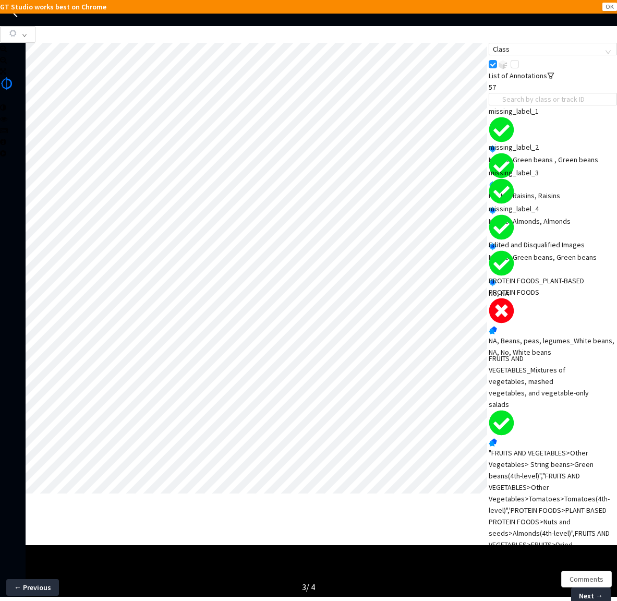
click at [536, 298] on div "PROTEIN FOODS_PLANT-BASED PROTEIN FOODS" at bounding box center [540, 286] width 103 height 23
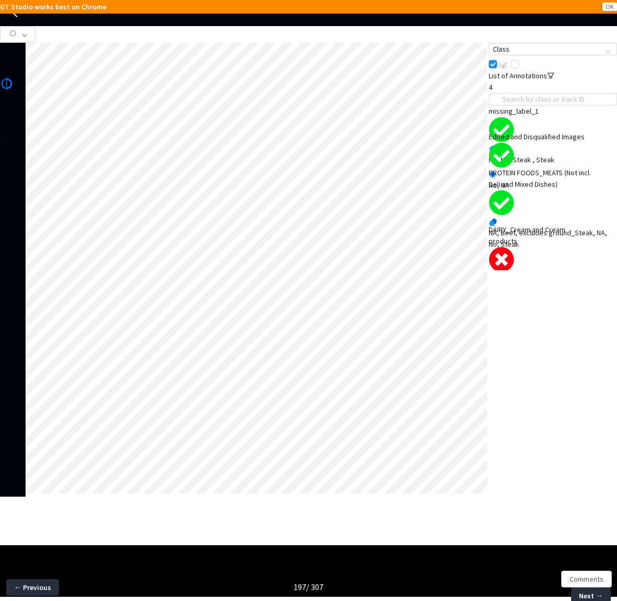
click at [534, 247] on div "DAIRY_Cream and Cream products" at bounding box center [540, 235] width 103 height 23
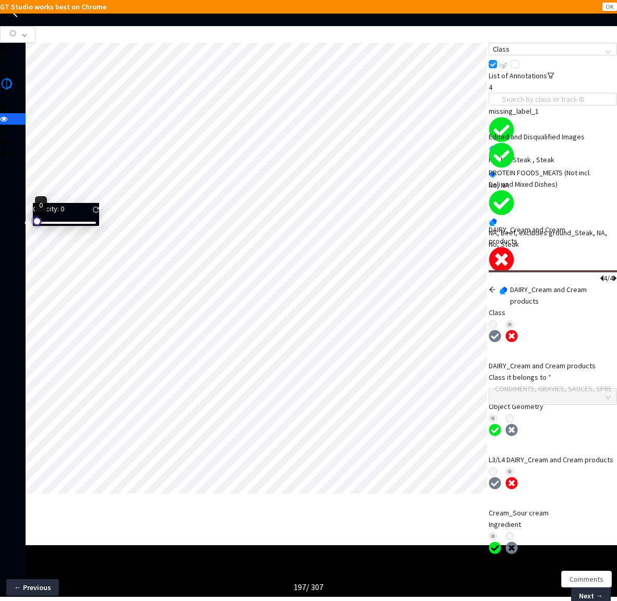
drag, startPoint x: 53, startPoint y: 231, endPoint x: 16, endPoint y: 231, distance: 37.0
click at [16, 231] on body "GT Studio works best on Chrome OK GT Studio All Projects Apple 2024 Food Annota…" at bounding box center [308, 300] width 617 height 601
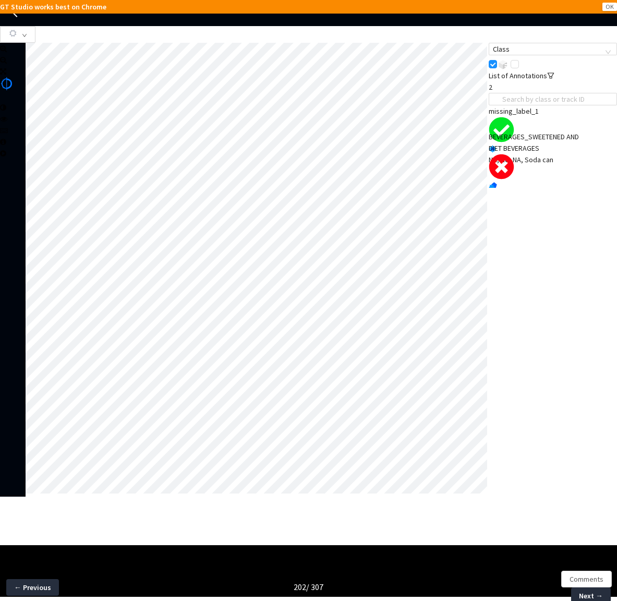
click at [559, 194] on div "NA, Soft drinks_Soda can, ee54a9d0-c7fa-4fe4-b8c4-87ee24bb92a3, Yes, NA" at bounding box center [553, 202] width 128 height 23
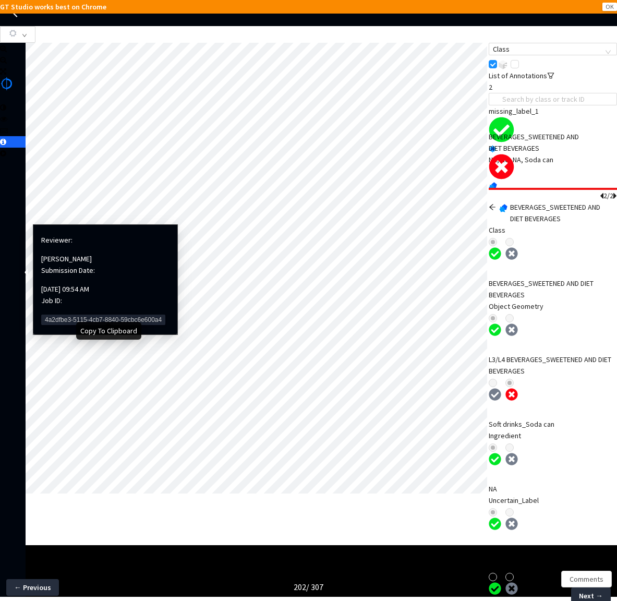
click at [61, 314] on span "4a2dfbe3-5115-4cb7-8840-59cbc6e600a4" at bounding box center [103, 319] width 124 height 10
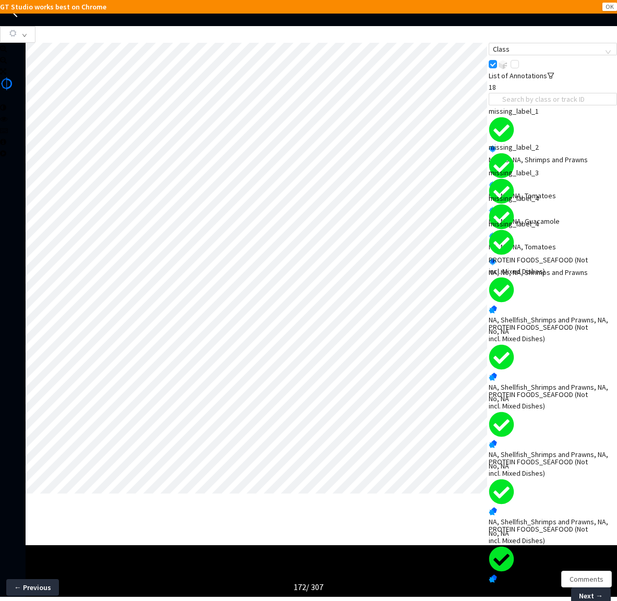
click at [520, 324] on div "NA, Shellfish_Shrimps and Prawns, NA, No, NA" at bounding box center [553, 325] width 128 height 23
drag, startPoint x: 52, startPoint y: 231, endPoint x: 14, endPoint y: 236, distance: 38.4
click at [14, 236] on body "GT Studio works best on Chrome OK GT Studio All Projects Apple 2024 Food Annota…" at bounding box center [308, 300] width 617 height 601
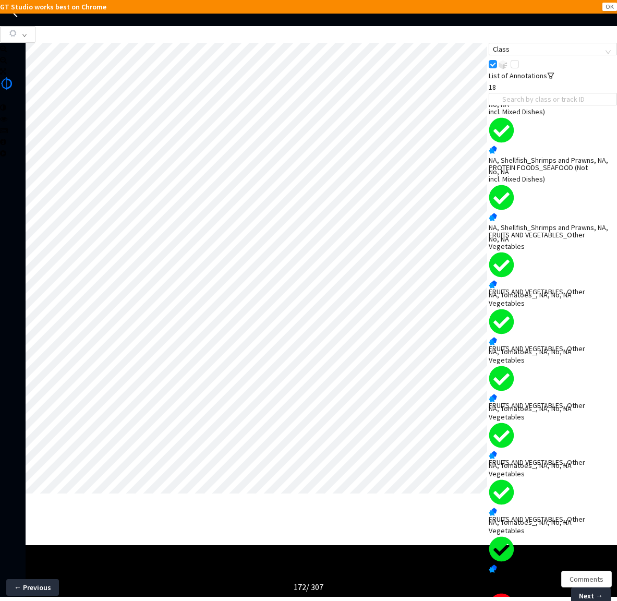
scroll to position [214, 0]
click at [569, 580] on span "Comments" at bounding box center [586, 578] width 34 height 11
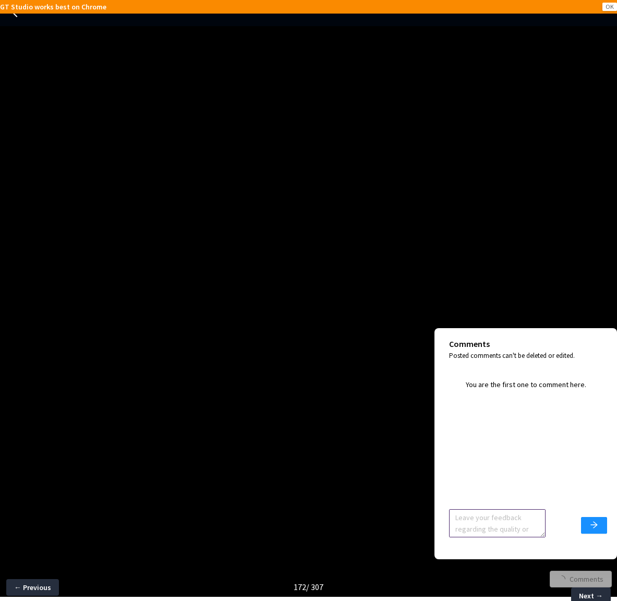
click at [519, 527] on textarea at bounding box center [497, 523] width 96 height 28
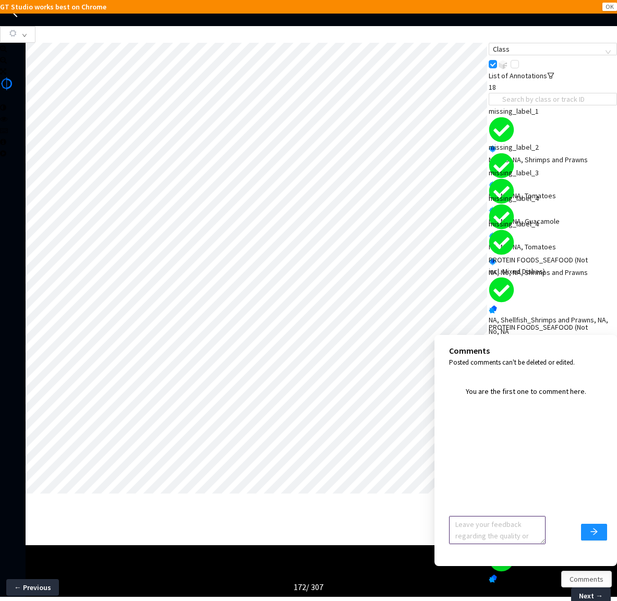
paste textarea "Guacamole"
type textarea "G"
drag, startPoint x: 537, startPoint y: 526, endPoint x: 488, endPoint y: 523, distance: 49.1
click at [488, 523] on textarea "Change to Guacomole" at bounding box center [497, 530] width 96 height 28
paste textarea "amole"
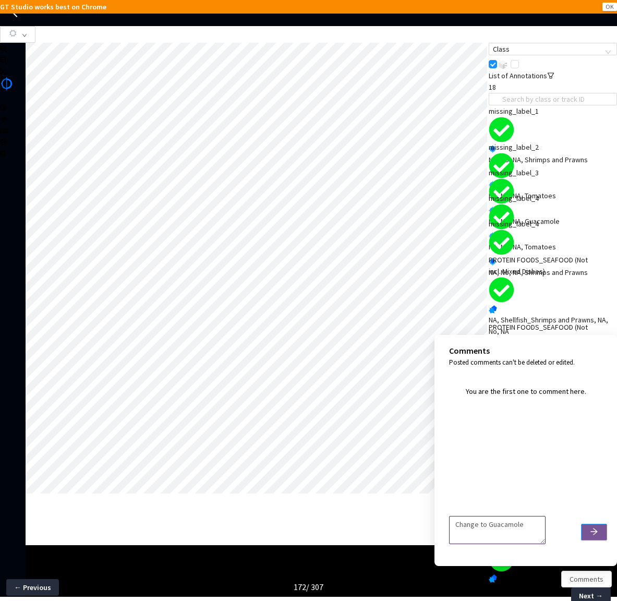
type textarea "Change to Guacamole"
click at [596, 525] on button "submit" at bounding box center [594, 531] width 26 height 17
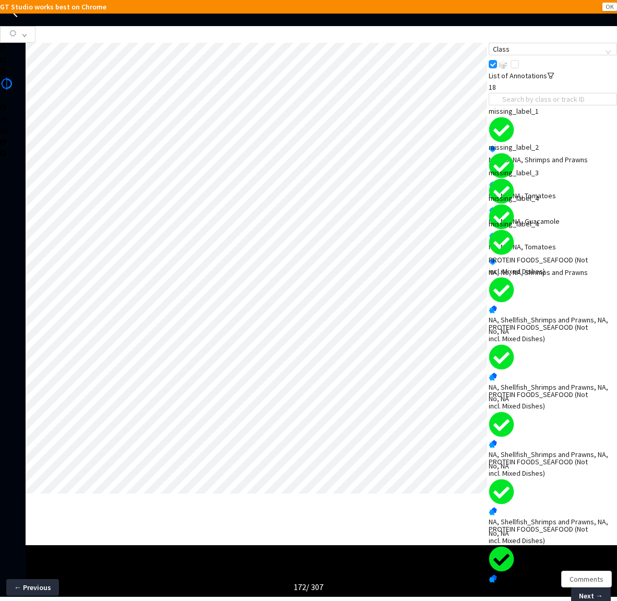
scroll to position [0, 0]
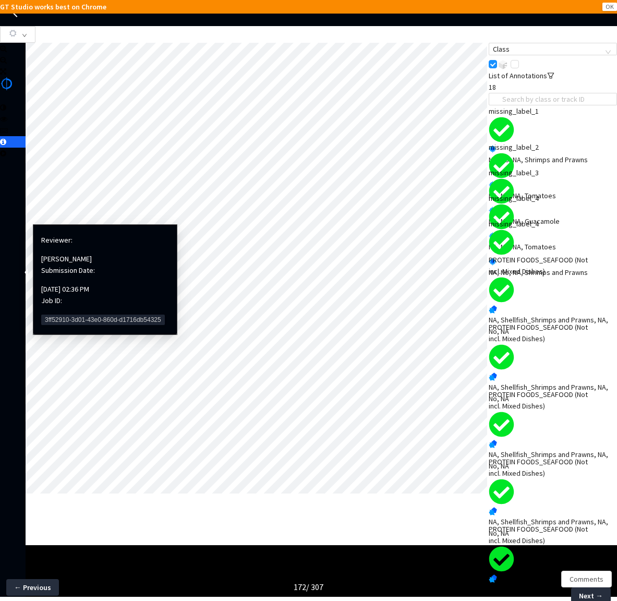
click at [73, 314] on span "3ff52910-3d01-43e0-860d-d1716db54325" at bounding box center [103, 319] width 124 height 10
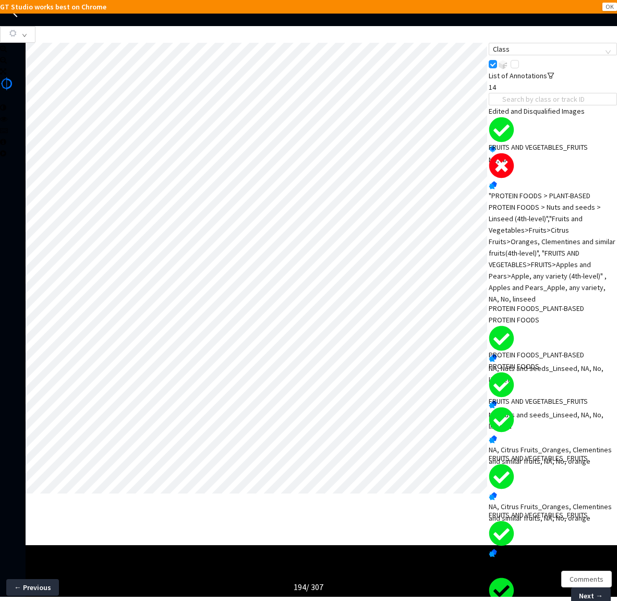
click at [533, 242] on div ""PROTEIN FOODS > PLANT-BASED PROTEIN FOODS > Nuts and seeds > Linseed (4th-leve…" at bounding box center [553, 247] width 128 height 115
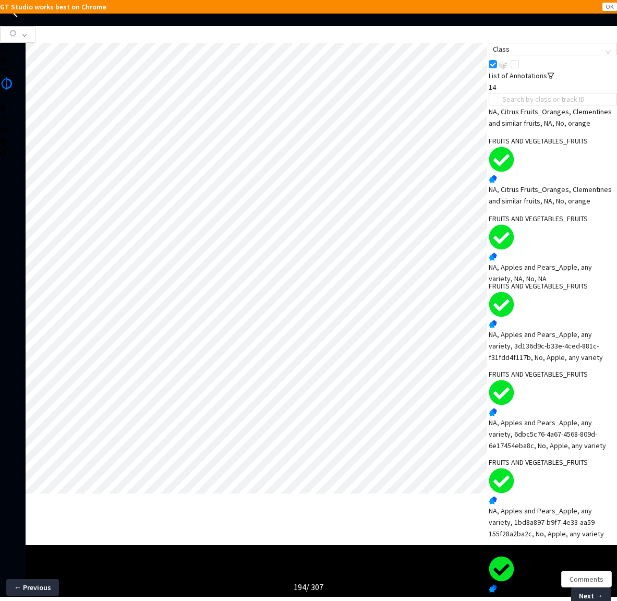
scroll to position [214, 0]
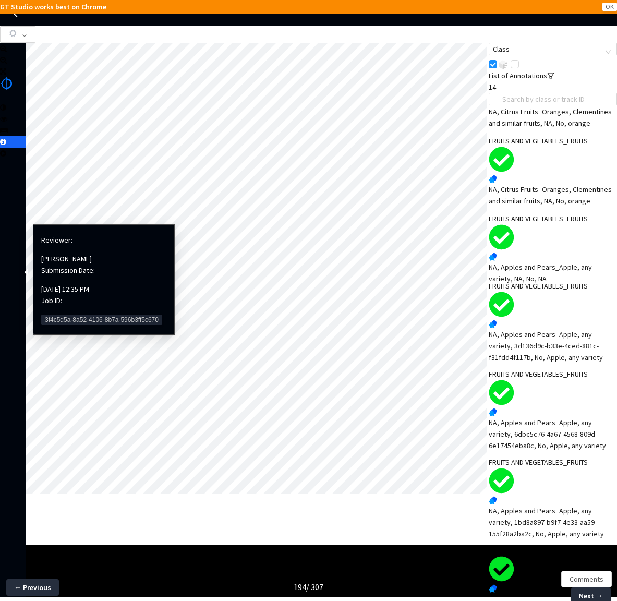
click at [66, 314] on span "3f4c5d5a-8a52-4106-8b7a-596b3ff5c670" at bounding box center [101, 319] width 121 height 10
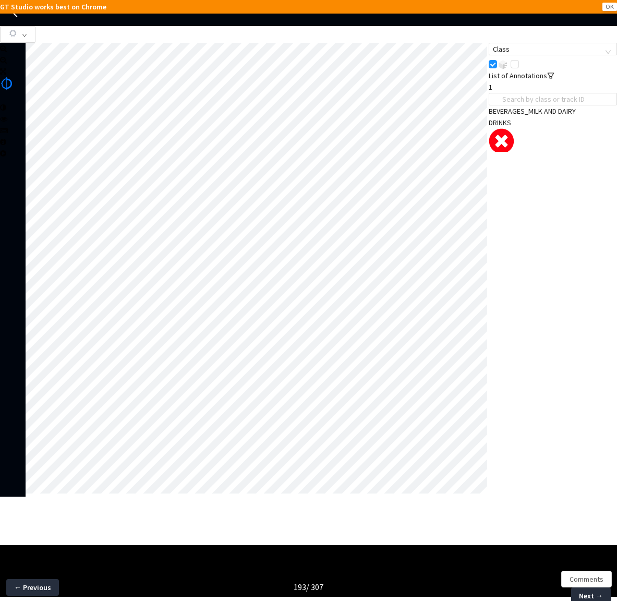
click at [515, 175] on div "Flavored milk_Other flavored milks, NA, Yes, NA" at bounding box center [553, 176] width 128 height 23
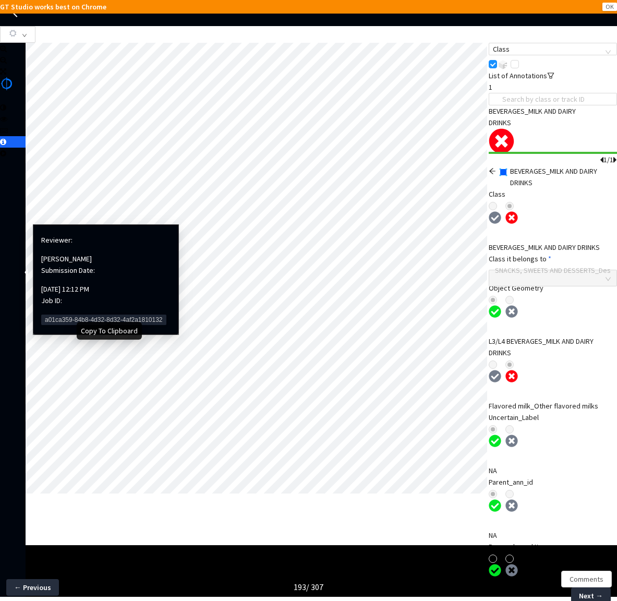
click at [79, 314] on span "a01ca359-84b8-4d32-8d32-4af2a1810132" at bounding box center [103, 319] width 125 height 10
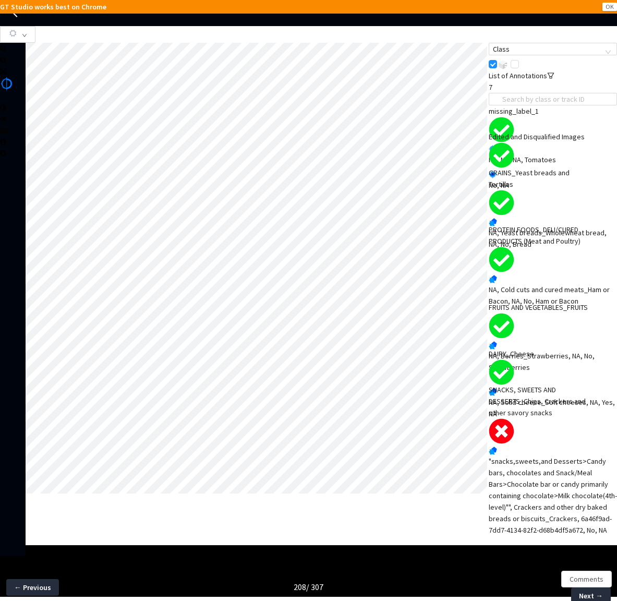
click at [534, 455] on div ""snacks,sweets,and Desserts>Candy bars, chocolates and Snack/Meal Bars>Chocolat…" at bounding box center [553, 495] width 128 height 80
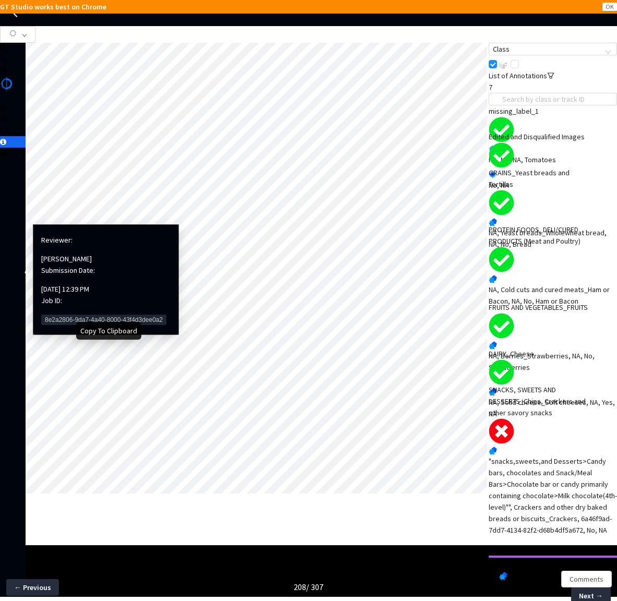
click at [94, 314] on span "8e2a2806-9da7-4a40-8000-43f4d3dee0a2" at bounding box center [103, 319] width 125 height 10
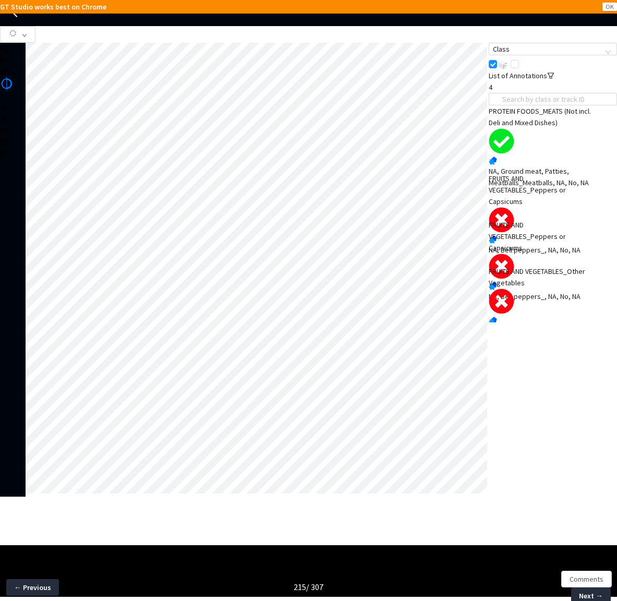
click at [556, 207] on div "FRUITS AND VEGETABLES_Peppers or Capsicums" at bounding box center [540, 190] width 103 height 34
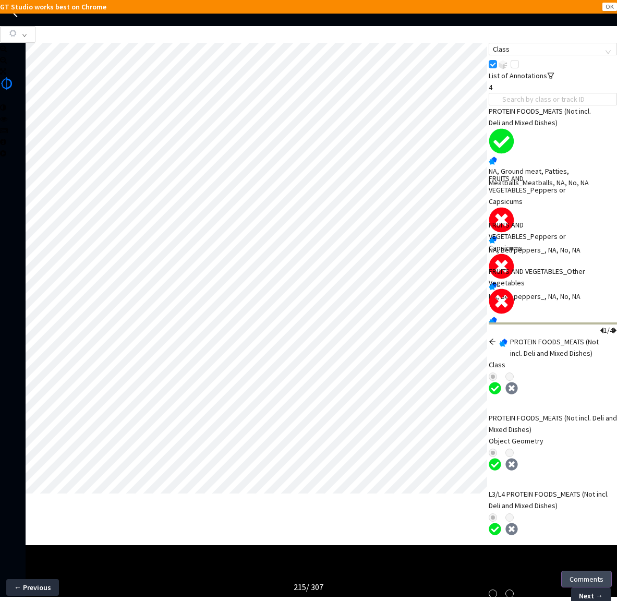
click at [569, 584] on span "Comments" at bounding box center [586, 578] width 34 height 11
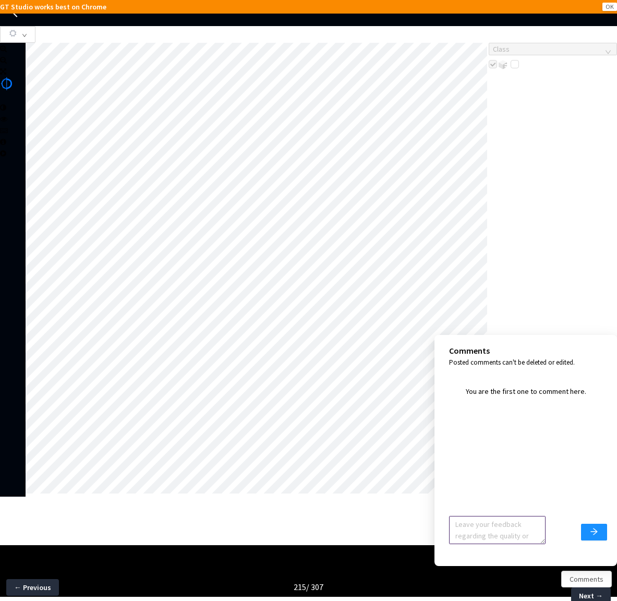
click at [471, 519] on textarea at bounding box center [497, 530] width 96 height 28
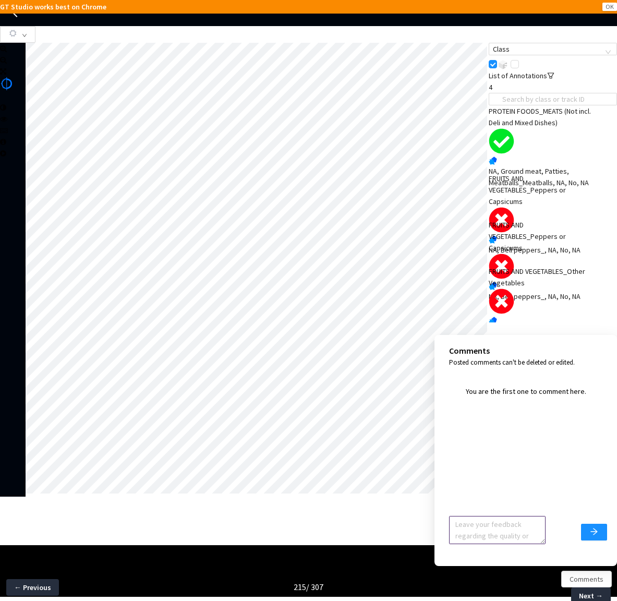
click at [481, 528] on textarea at bounding box center [497, 530] width 96 height 28
type textarea "Ignore feedback, image accepted"
click at [595, 537] on button "submit" at bounding box center [594, 531] width 26 height 17
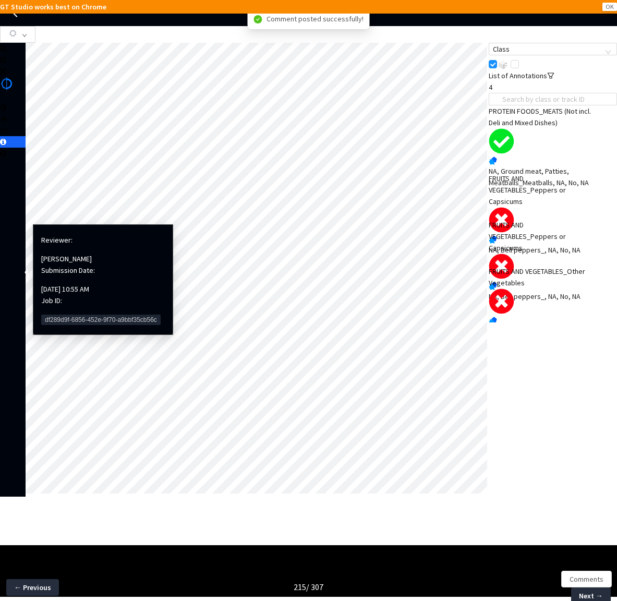
click at [60, 314] on span "df289d9f-6856-452e-9f70-a9bbf35cb56c" at bounding box center [100, 319] width 119 height 10
